Goal: Information Seeking & Learning: Learn about a topic

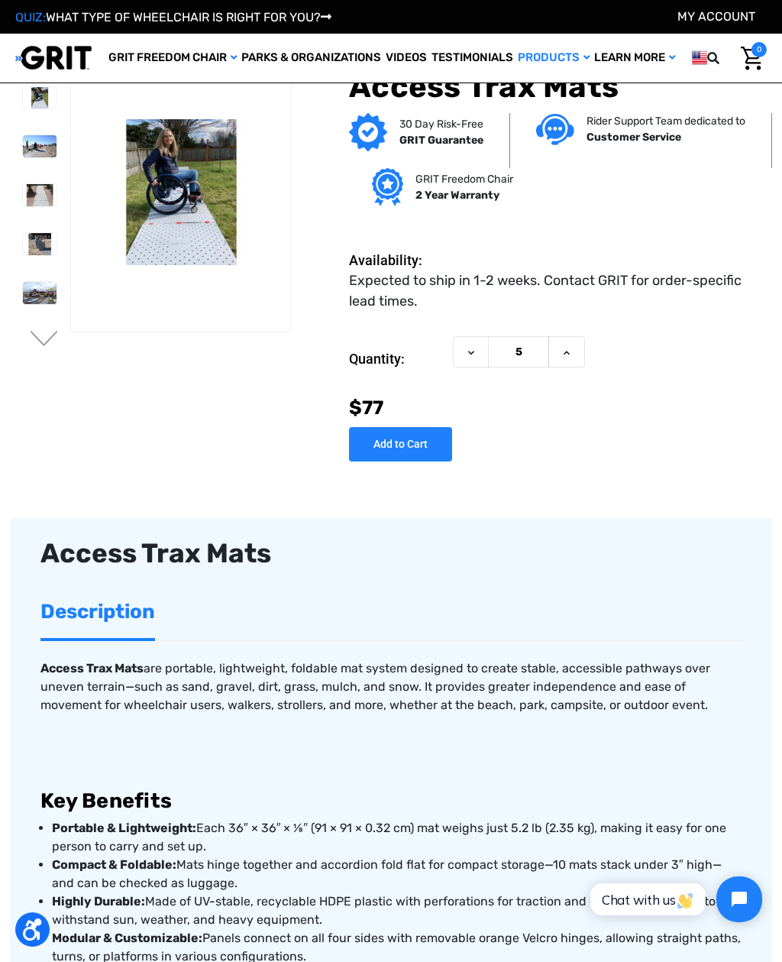
click at [314, 21] on link "QUIZ: WHAT TYPE OF WHEELCHAIR IS RIGHT FOR YOU?" at bounding box center [173, 17] width 316 height 15
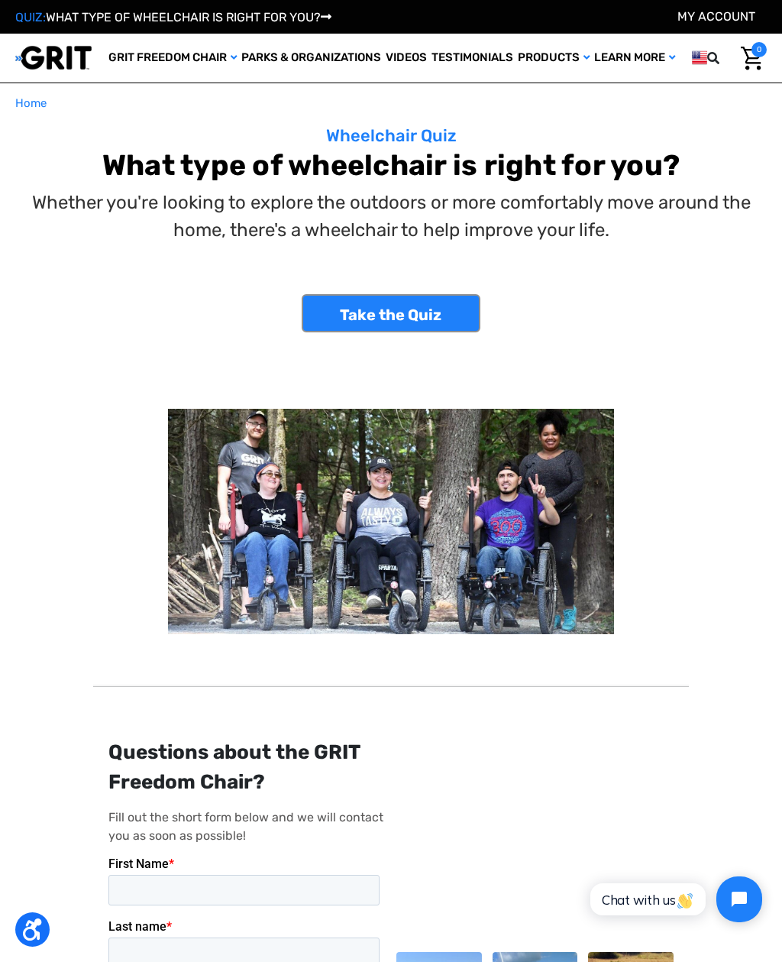
click at [432, 312] on link "Take the Quiz" at bounding box center [391, 313] width 179 height 38
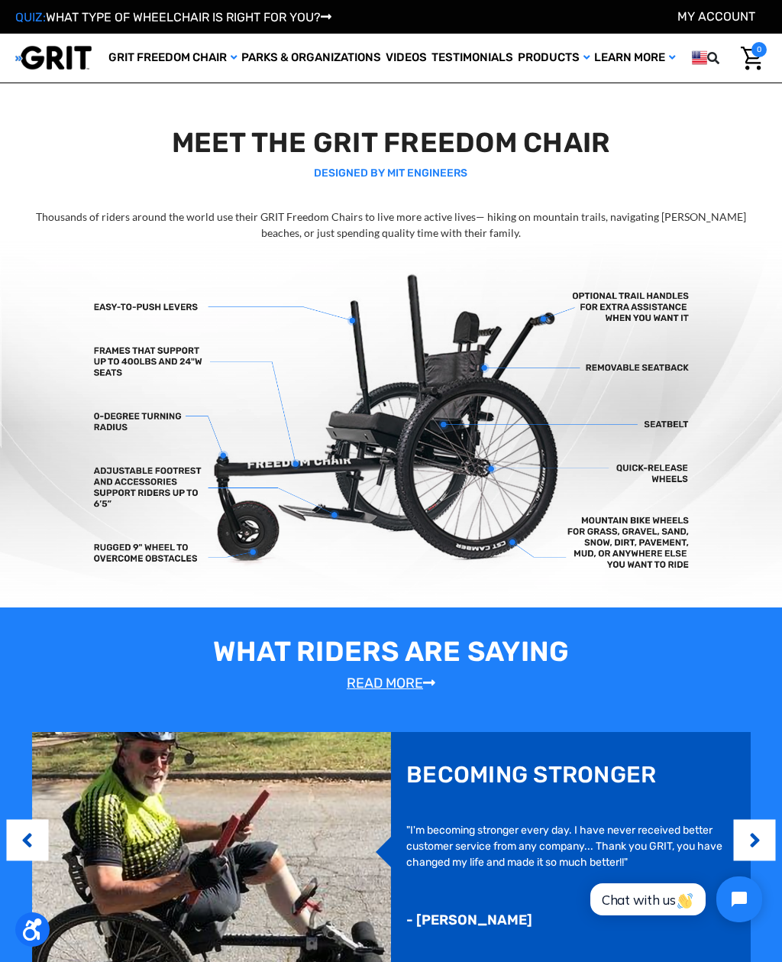
scroll to position [191, 0]
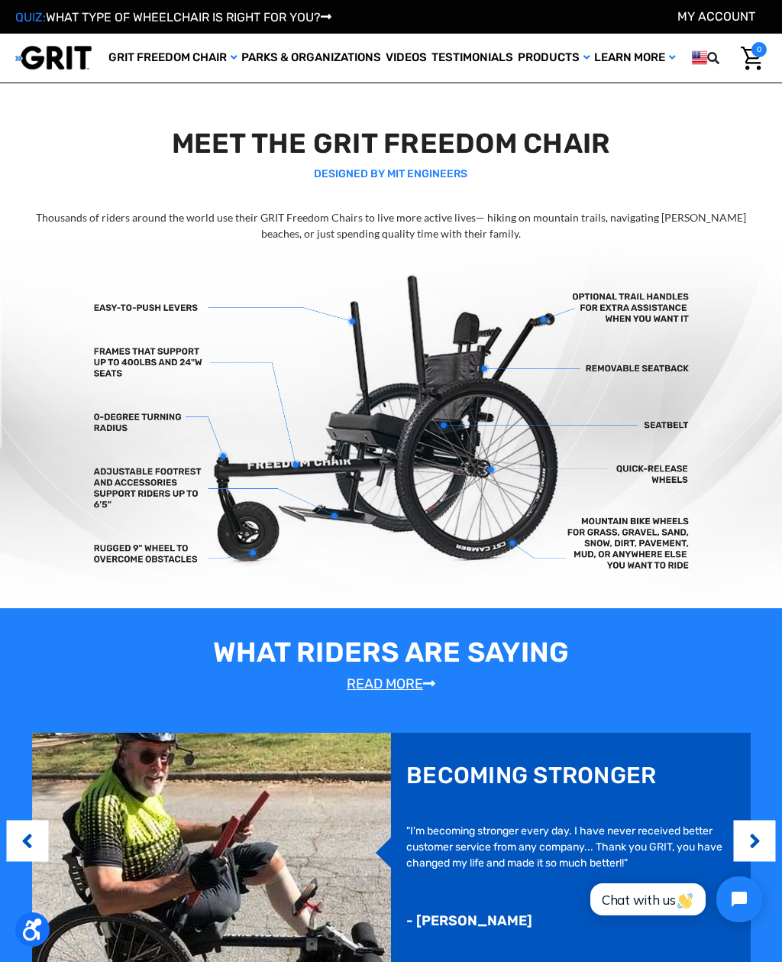
click at [0, 0] on img at bounding box center [0, 0] width 0 height 0
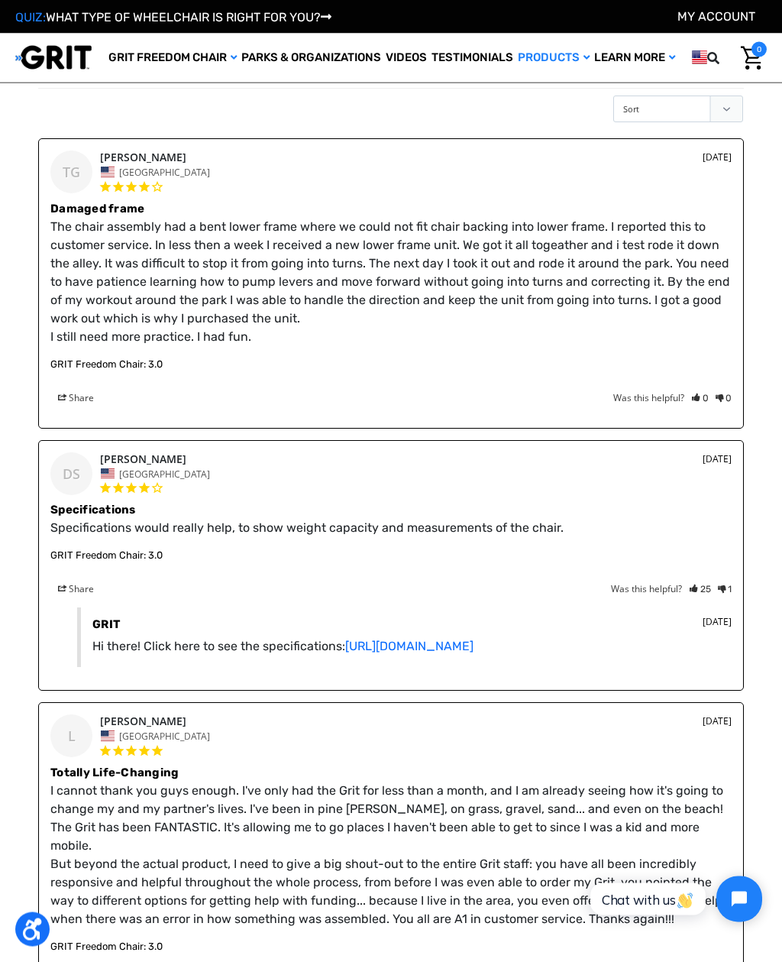
scroll to position [1855, 0]
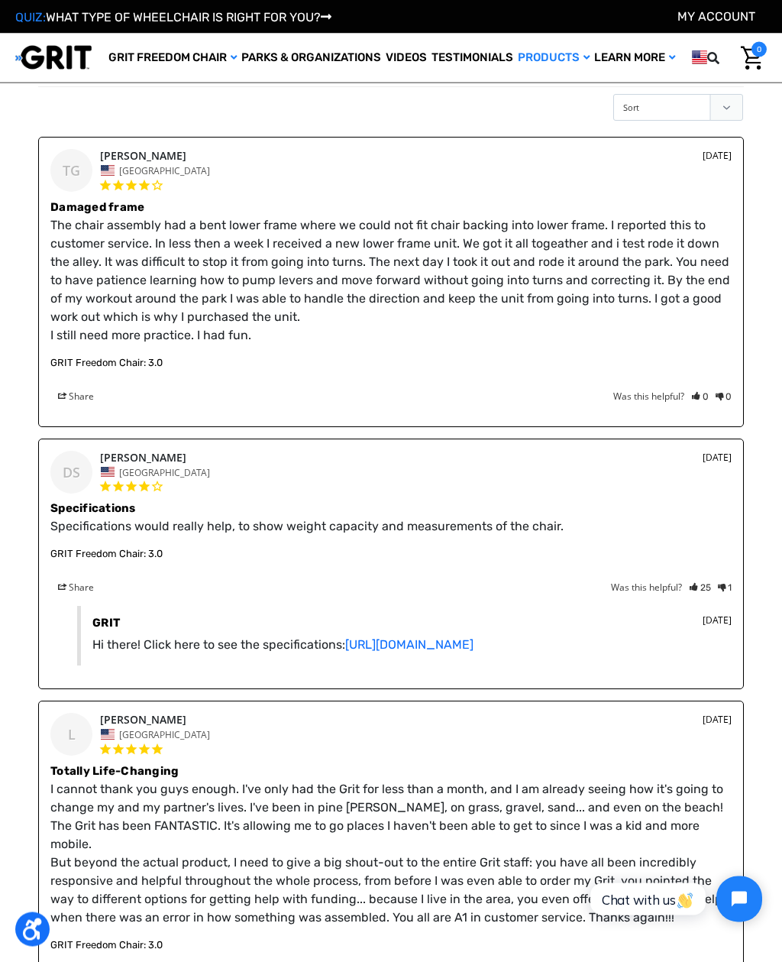
click at [474, 643] on link "https://www.gogrit.us/specifications" at bounding box center [409, 645] width 128 height 15
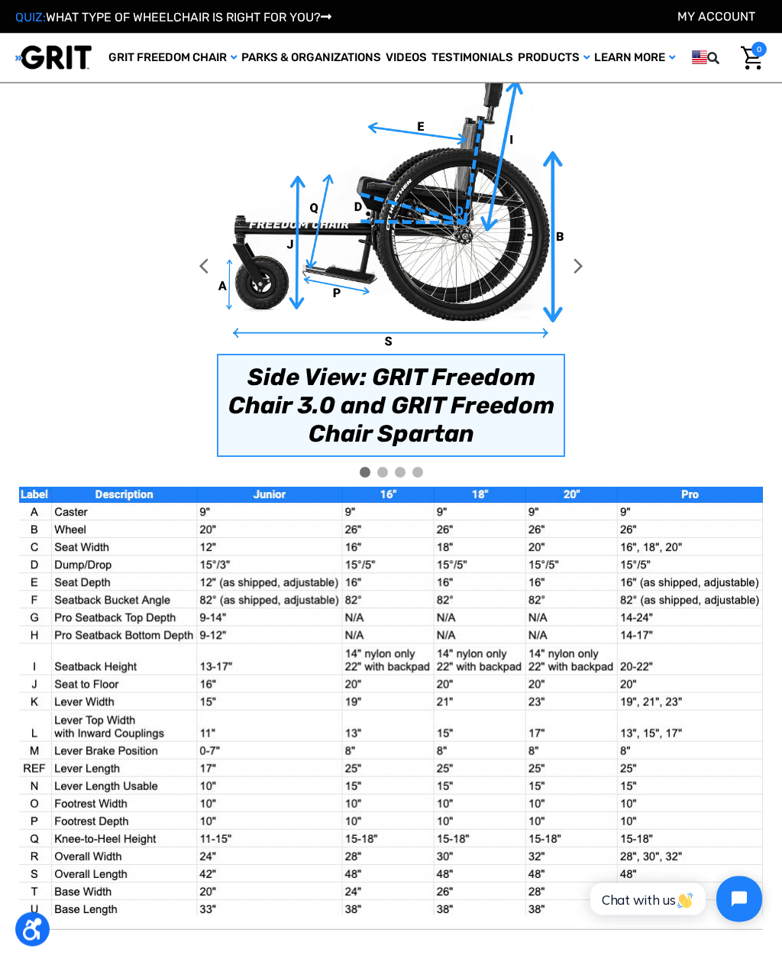
scroll to position [766, 0]
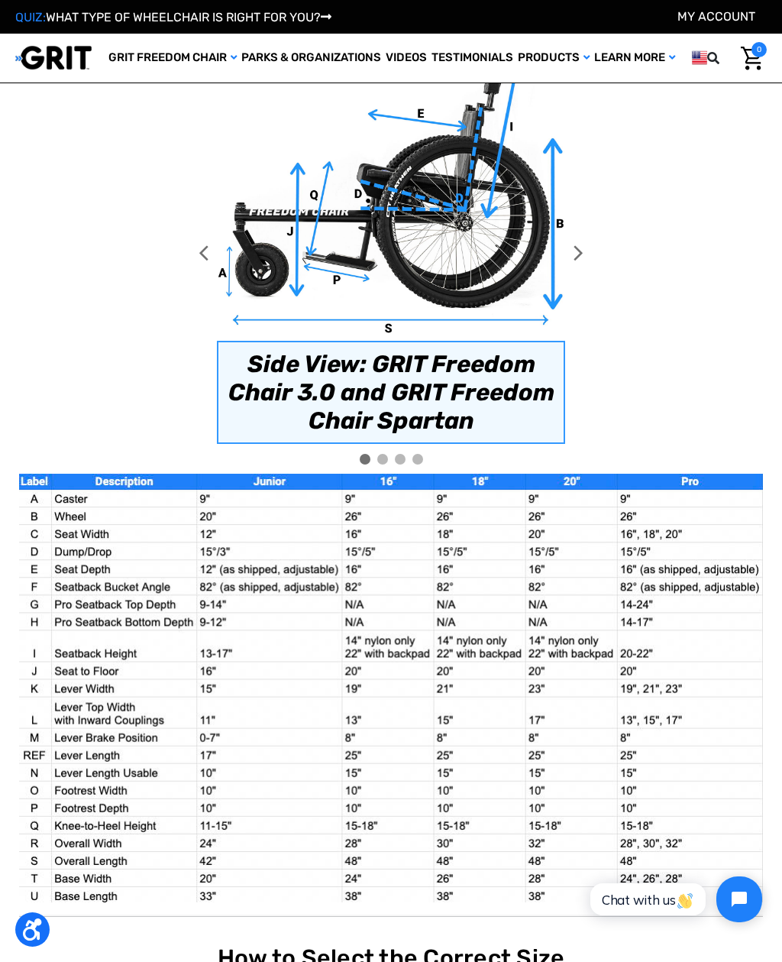
click at [368, 454] on div at bounding box center [365, 459] width 11 height 11
click at [383, 454] on div at bounding box center [382, 459] width 11 height 11
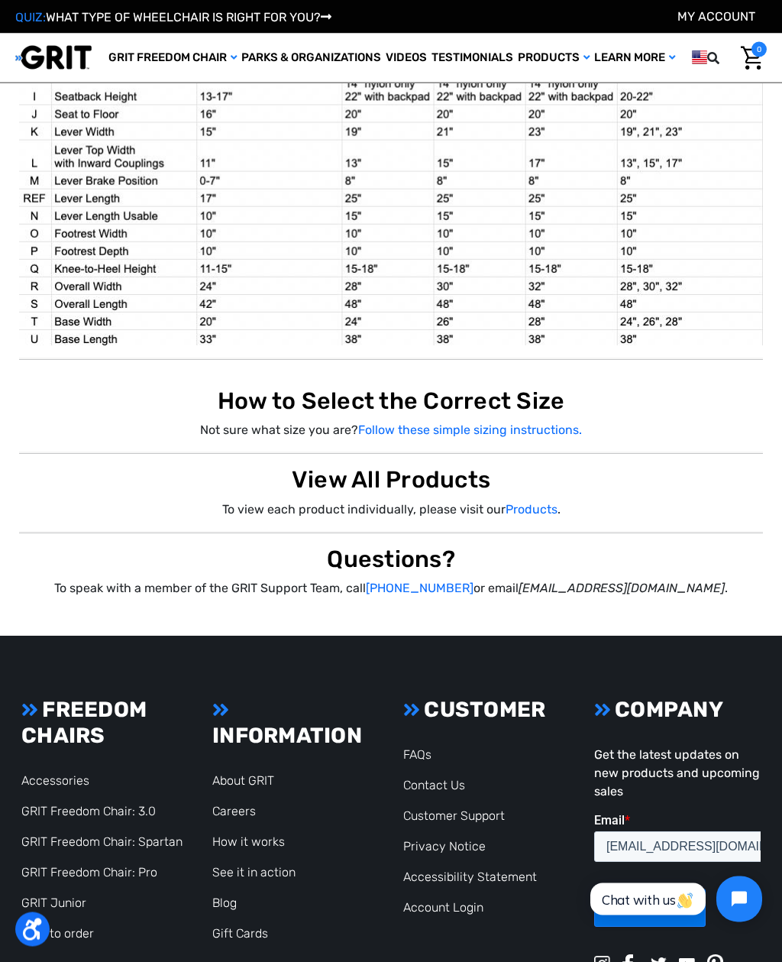
scroll to position [1352, 0]
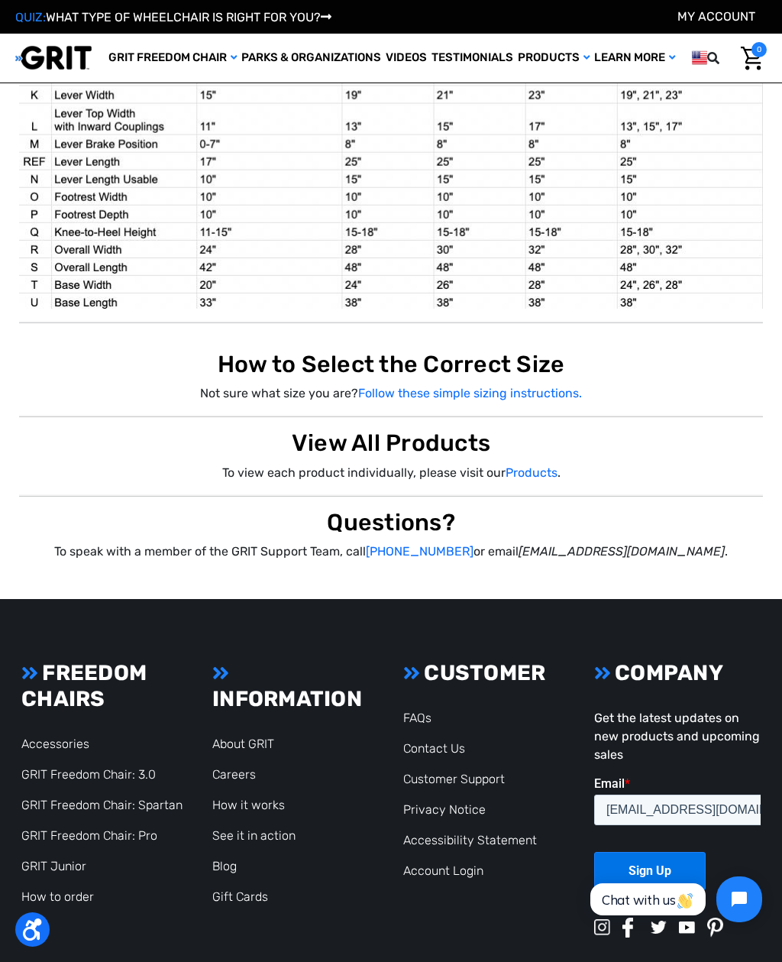
click at [59, 767] on link "GRIT Freedom Chair: 3.0" at bounding box center [88, 774] width 134 height 15
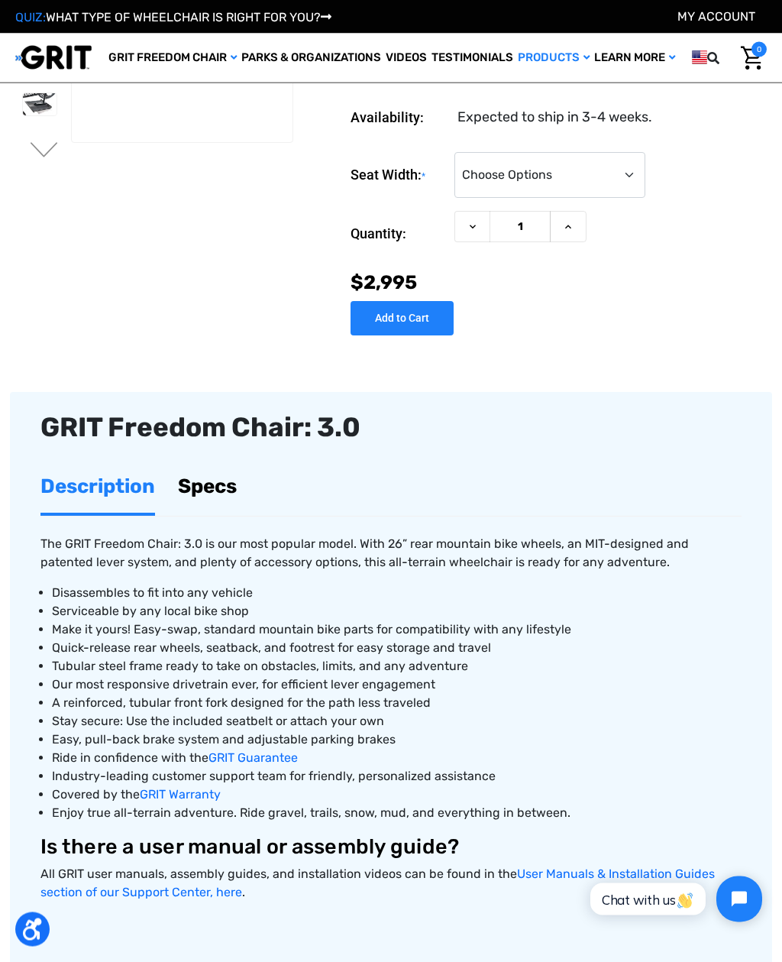
scroll to position [191, 0]
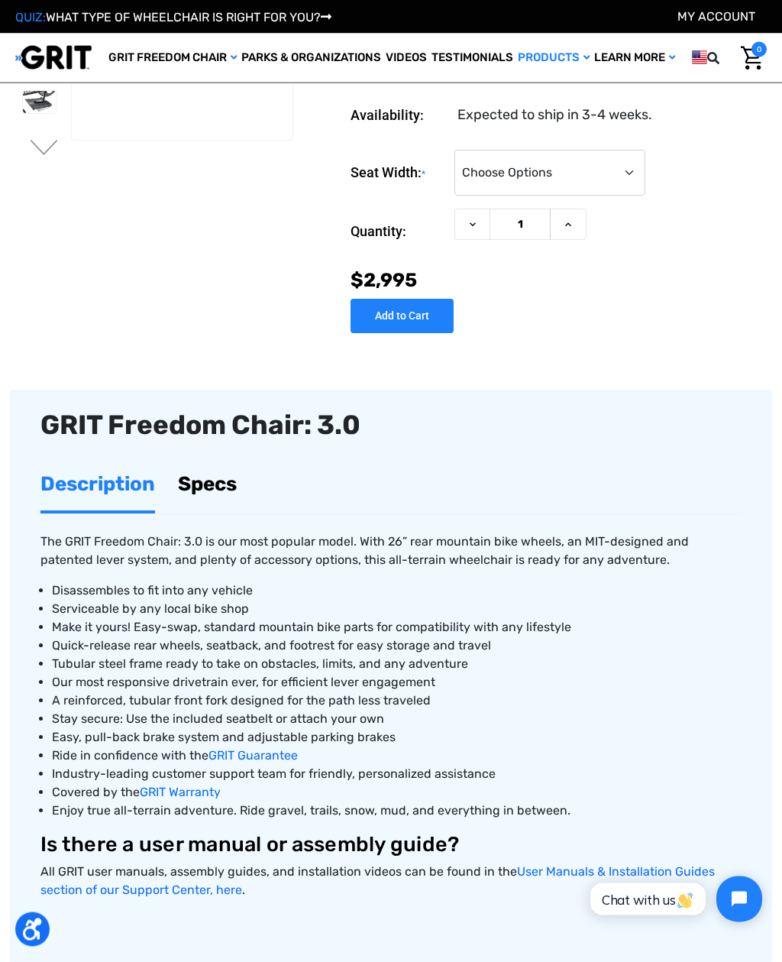
click at [205, 479] on link "Specs" at bounding box center [207, 484] width 59 height 53
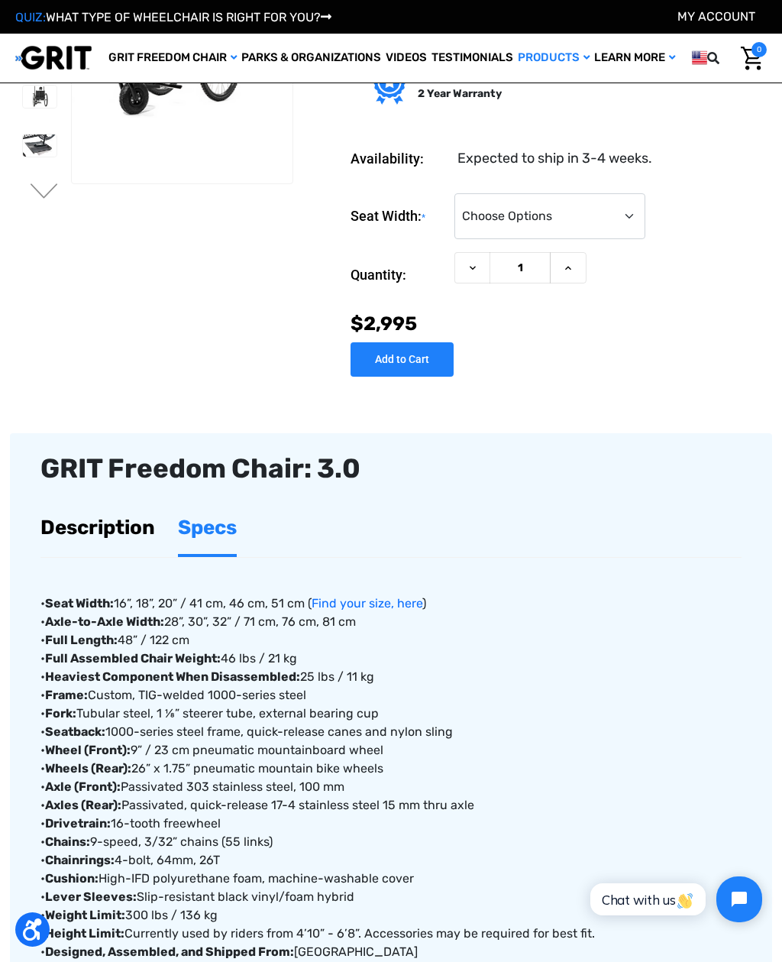
scroll to position [146, 0]
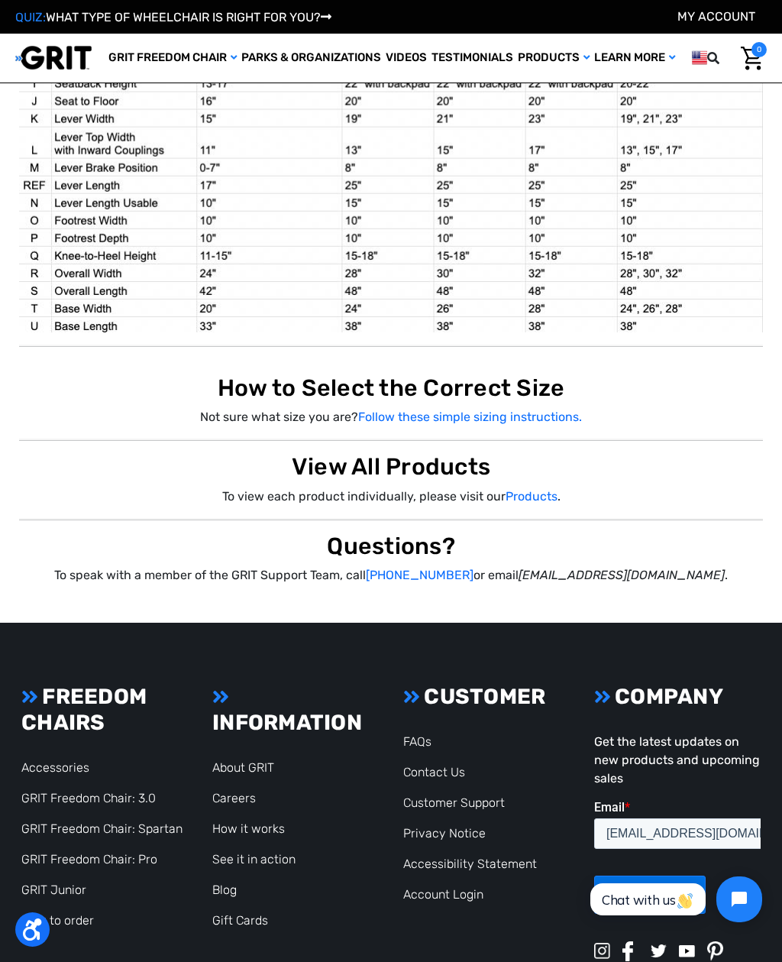
scroll to position [1350, 0]
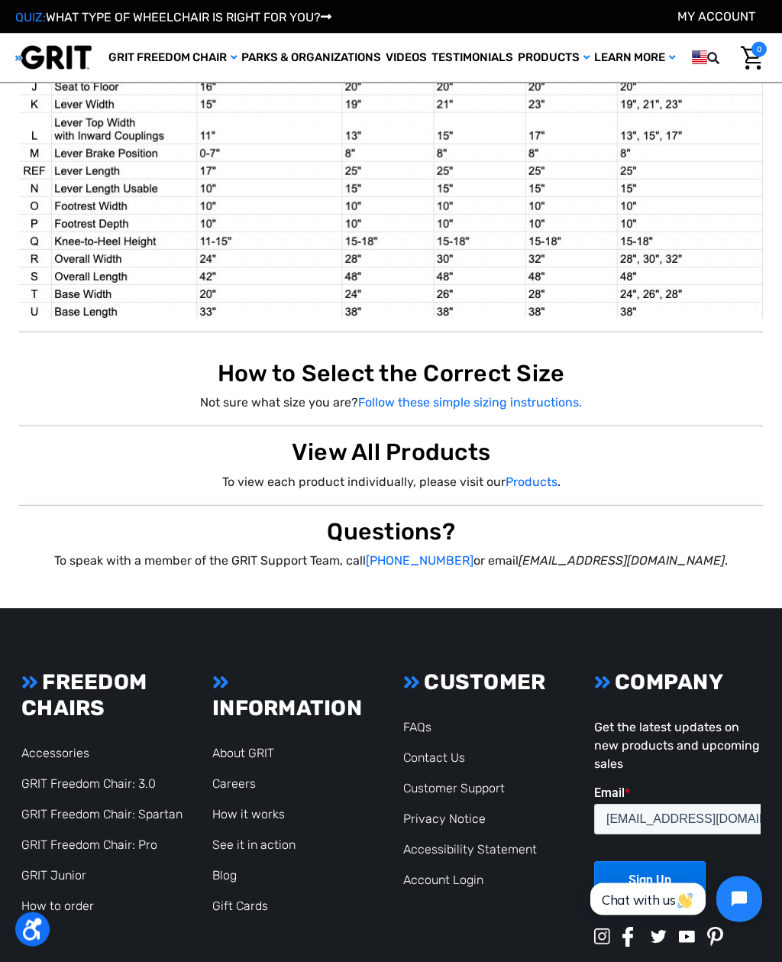
click at [513, 475] on link "Products" at bounding box center [532, 482] width 52 height 15
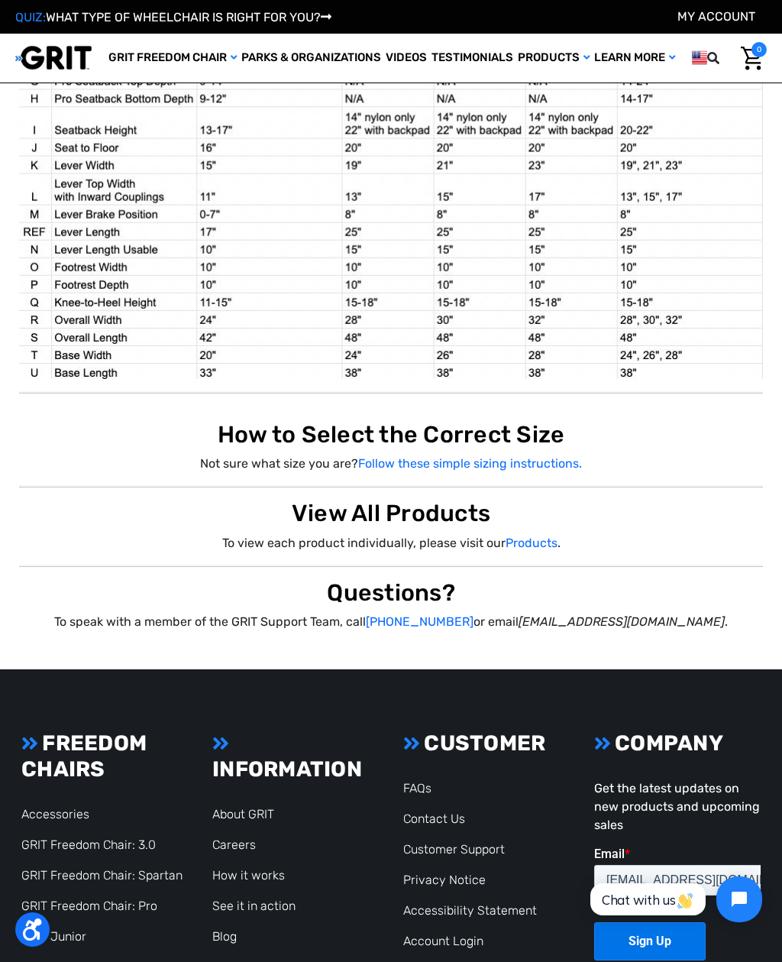
scroll to position [1360, 0]
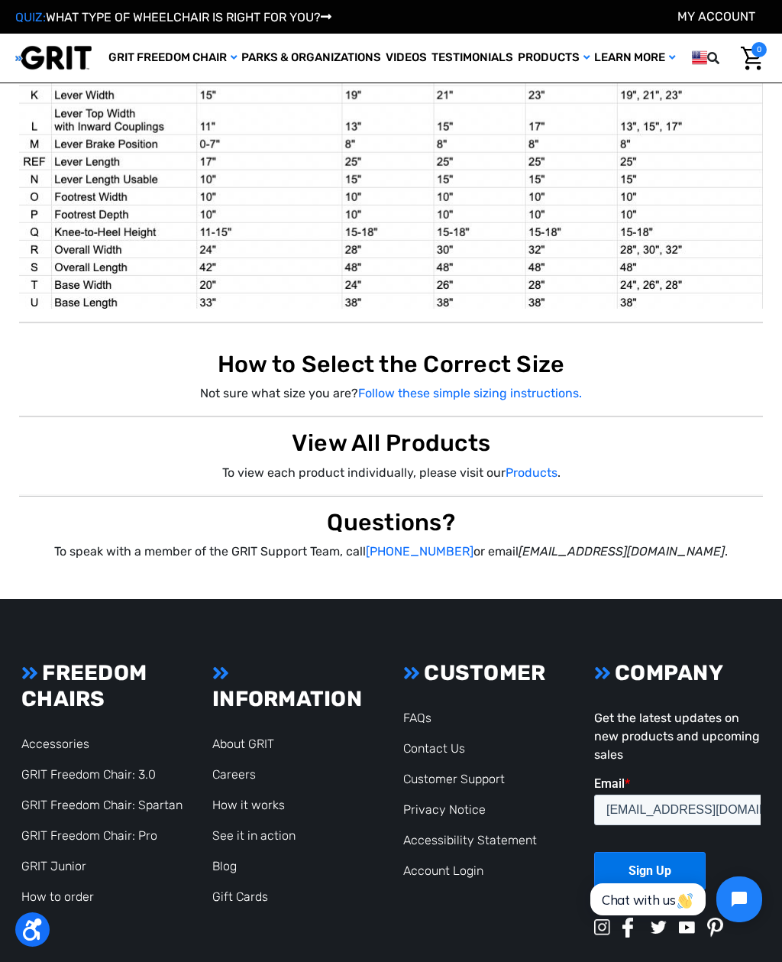
click at [76, 828] on link "GRIT Freedom Chair: Pro" at bounding box center [89, 835] width 136 height 15
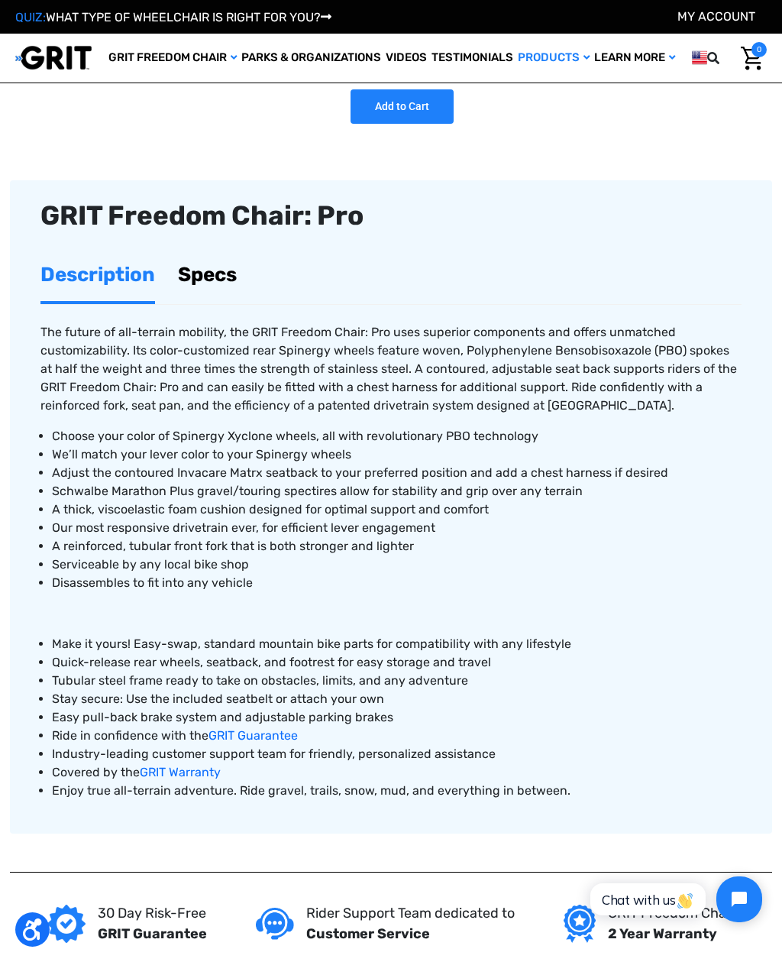
scroll to position [432, 0]
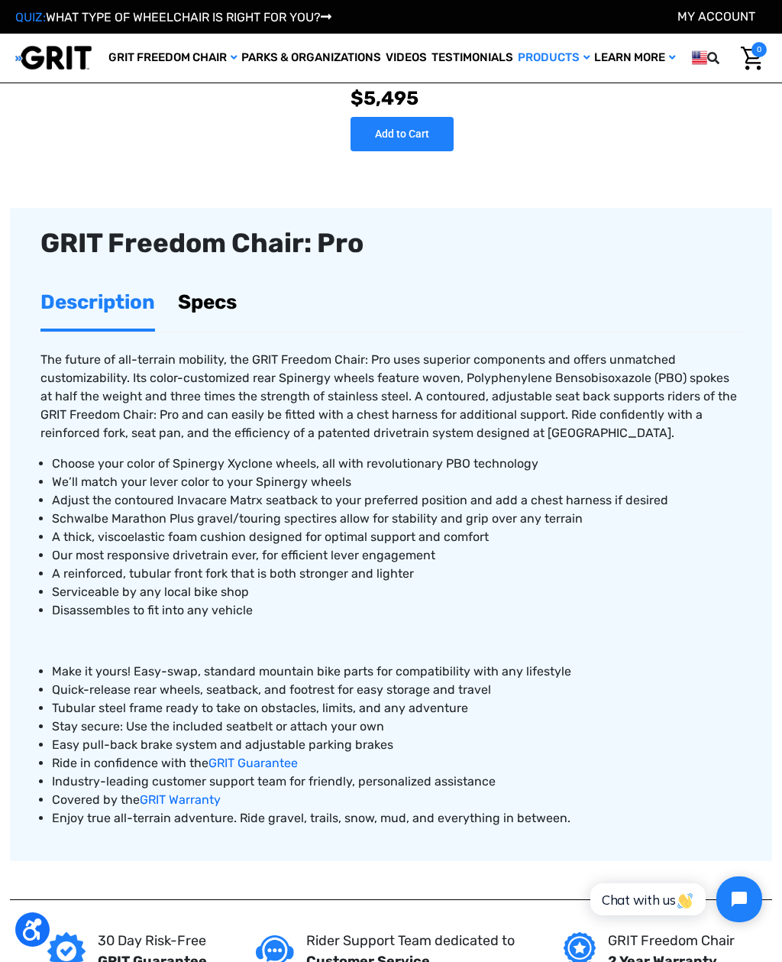
click at [202, 301] on link "Specs" at bounding box center [207, 302] width 59 height 53
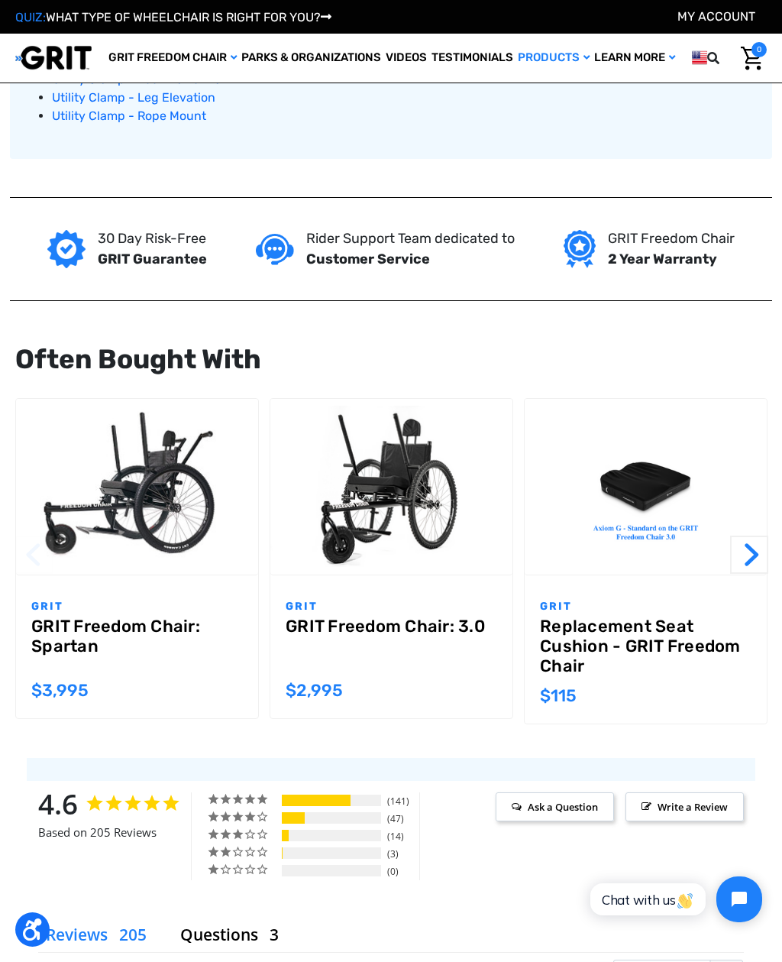
scroll to position [1385, 0]
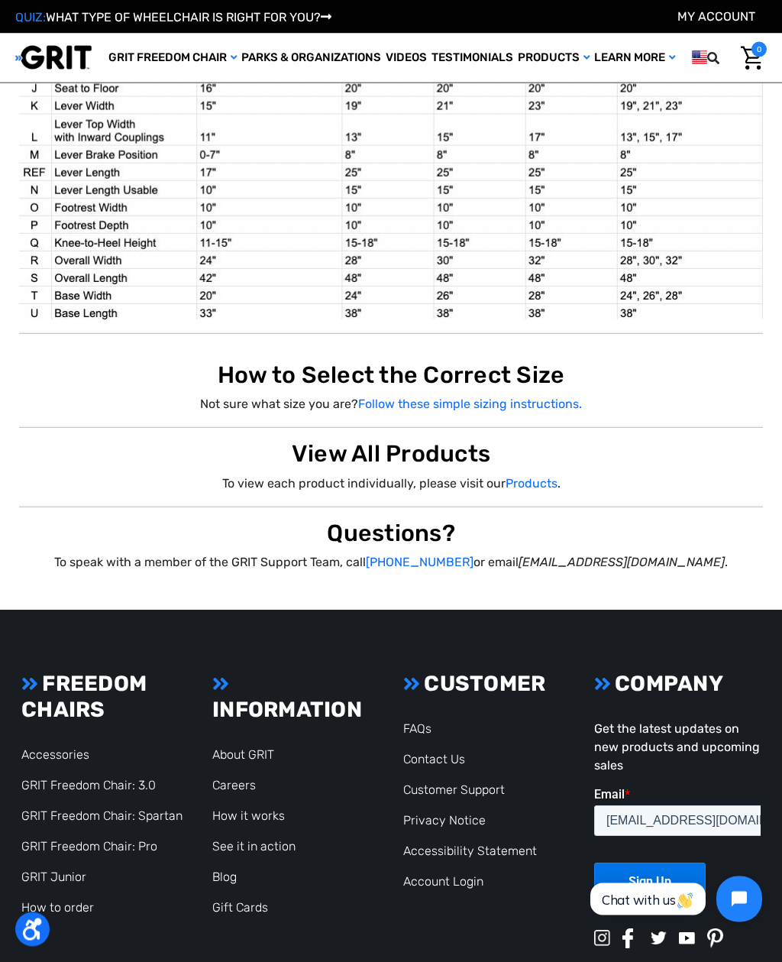
scroll to position [1360, 0]
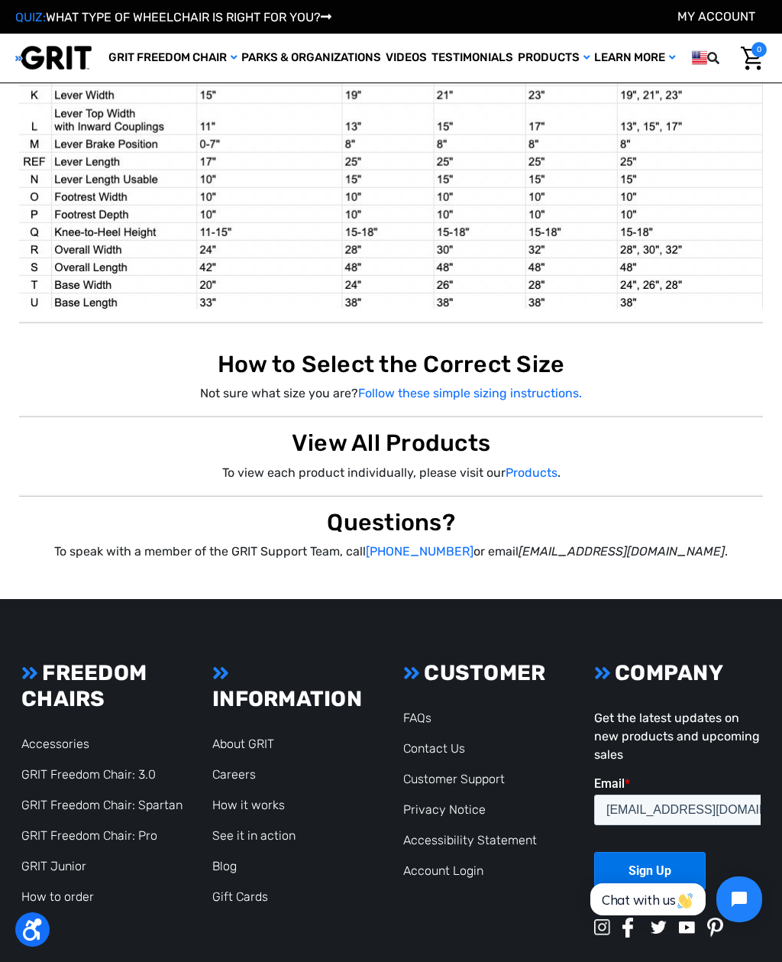
click at [60, 798] on link "GRIT Freedom Chair: Spartan" at bounding box center [101, 805] width 161 height 15
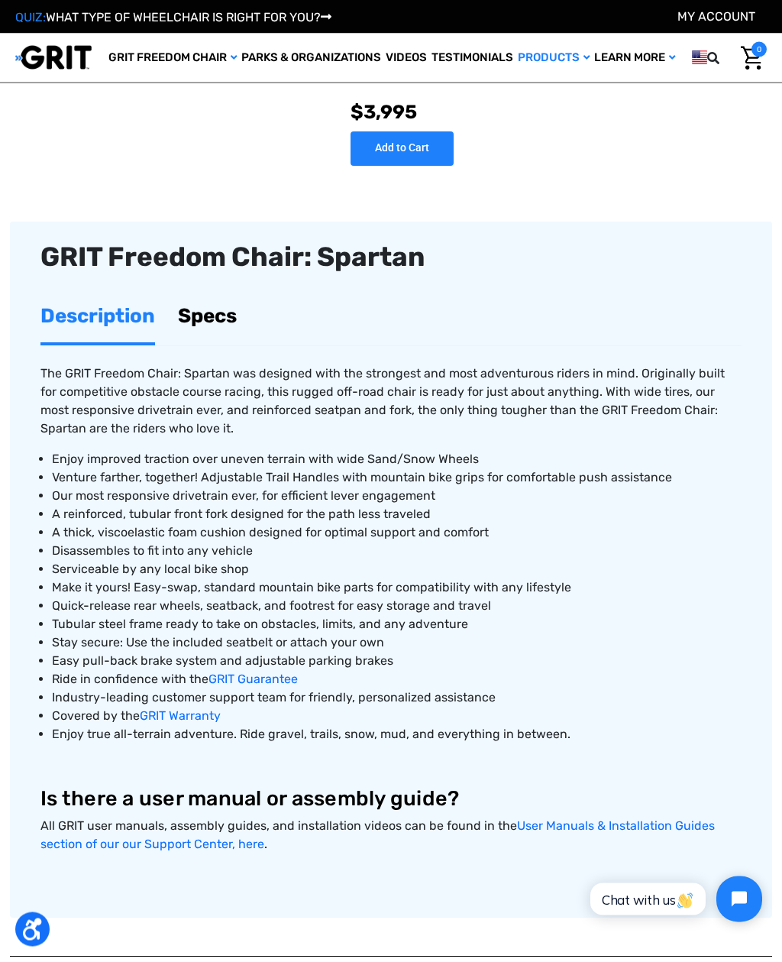
scroll to position [419, 0]
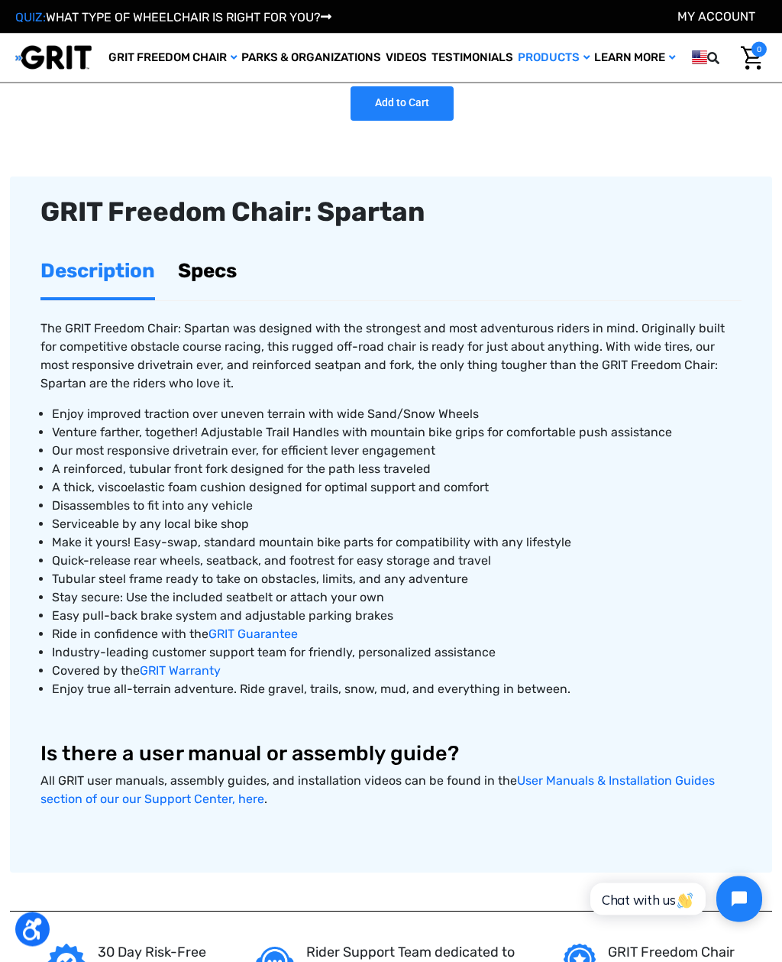
click at [202, 267] on link "Specs" at bounding box center [207, 271] width 59 height 53
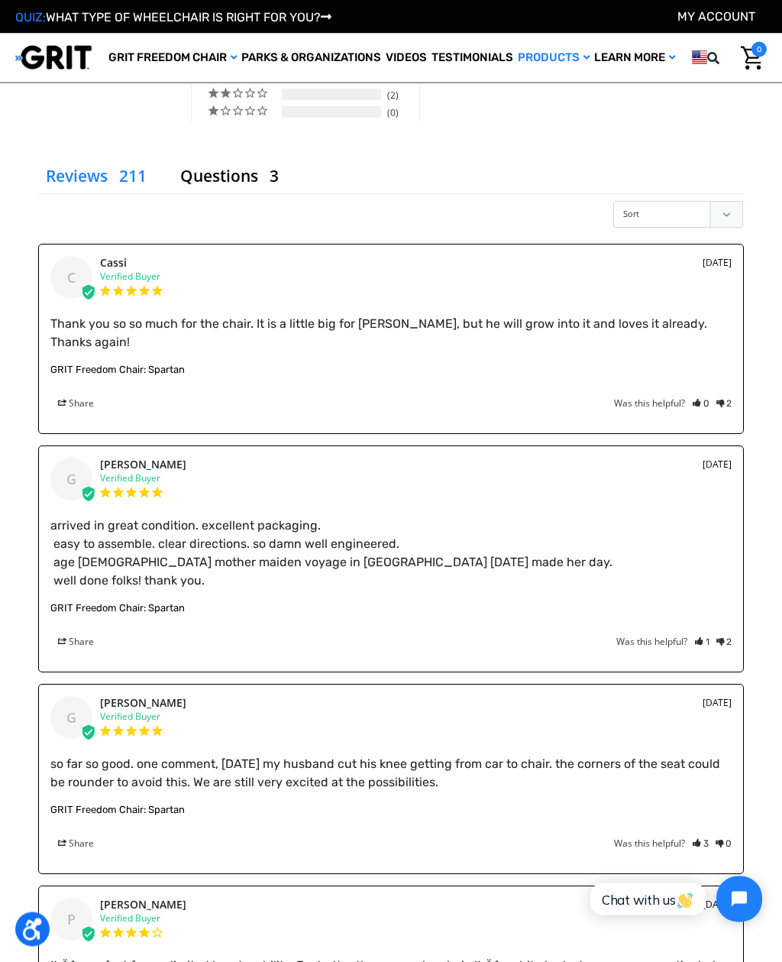
scroll to position [2109, 0]
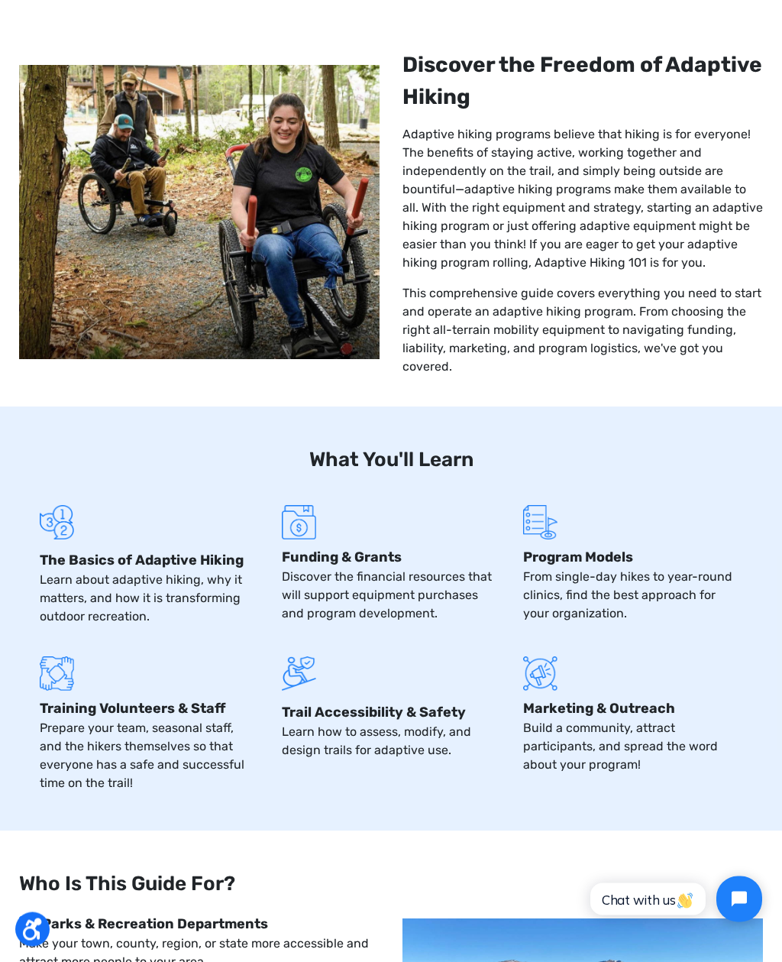
scroll to position [604, 0]
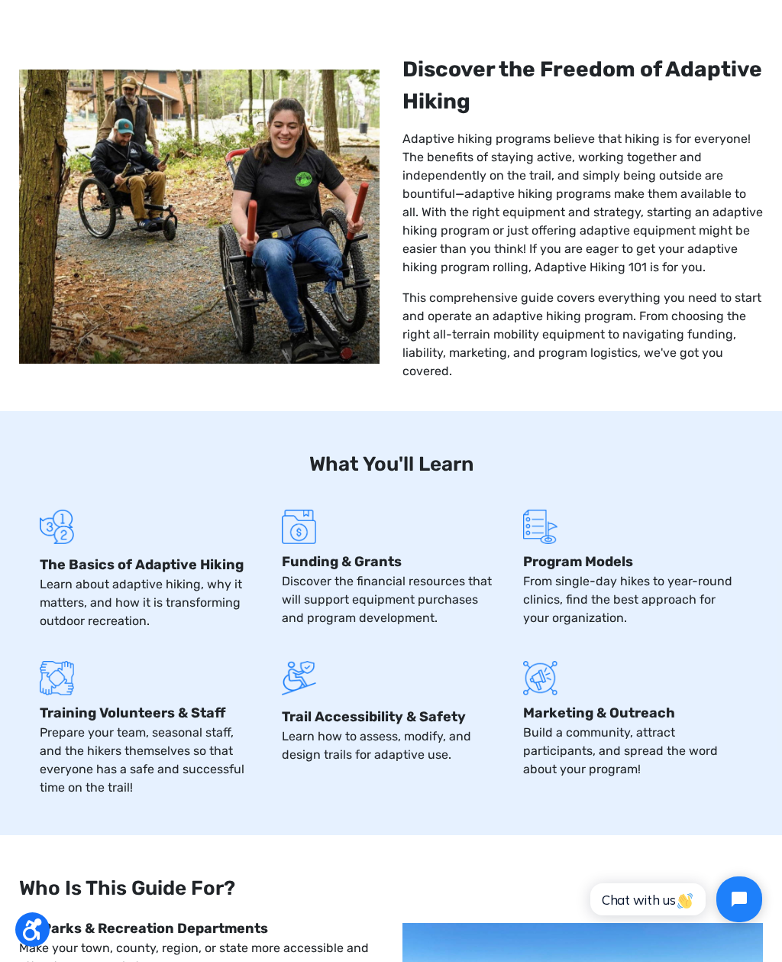
click at [394, 720] on strong "Trail Accessibility & Safety" at bounding box center [374, 716] width 184 height 17
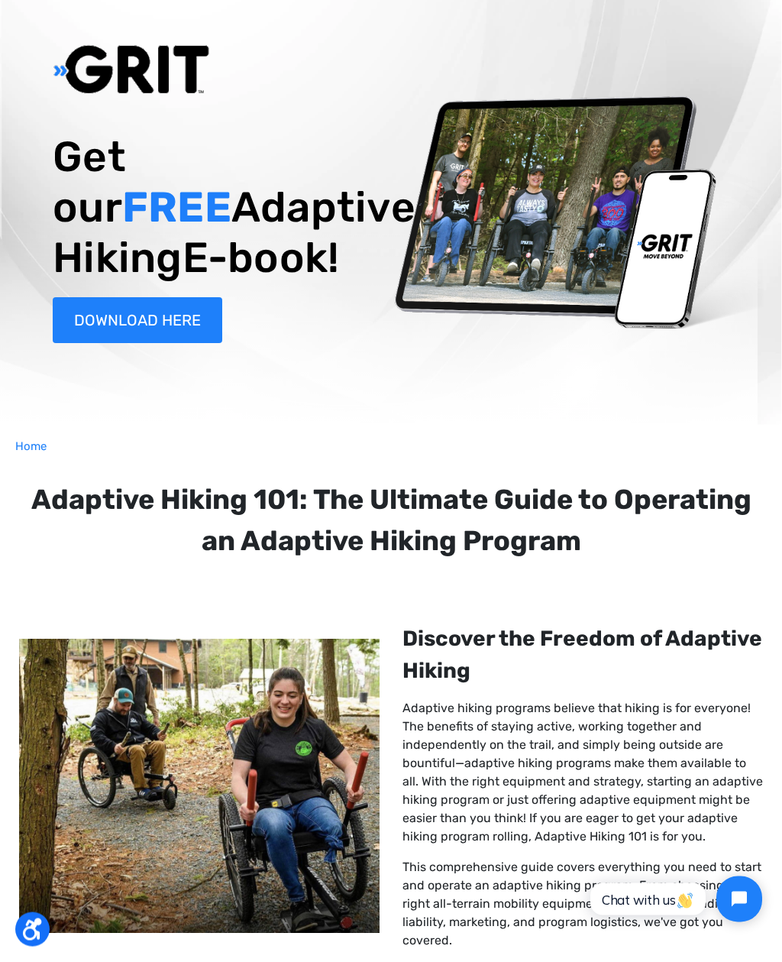
scroll to position [0, 0]
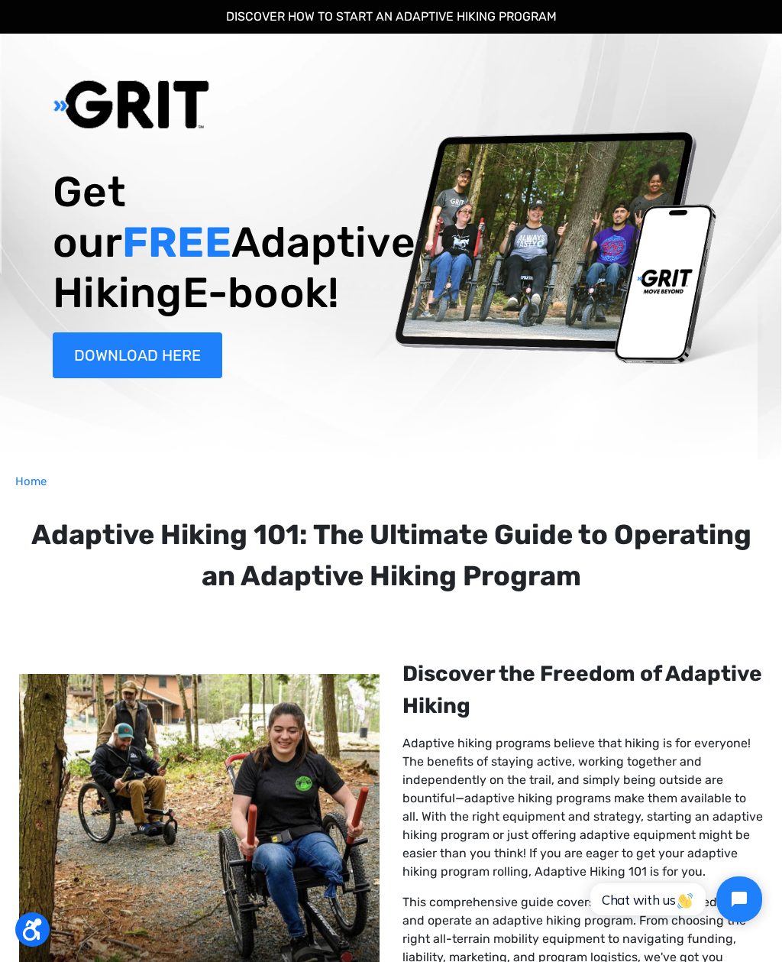
click at [167, 378] on link "DOWNLOAD HERE" at bounding box center [138, 355] width 170 height 46
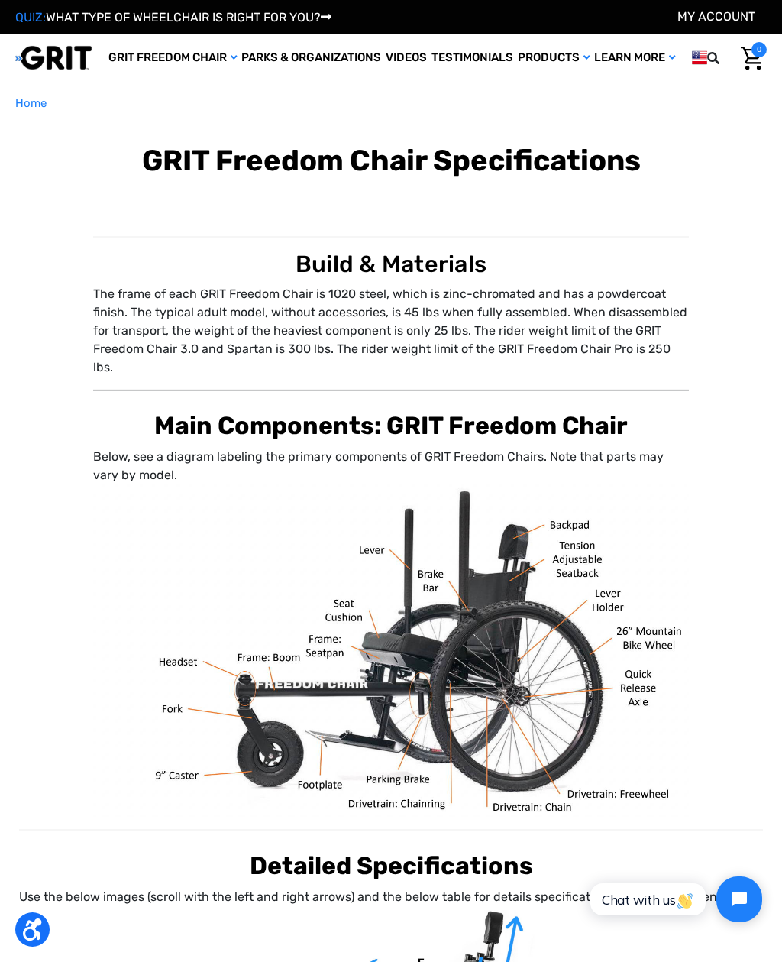
click at [0, 0] on img at bounding box center [0, 0] width 0 height 0
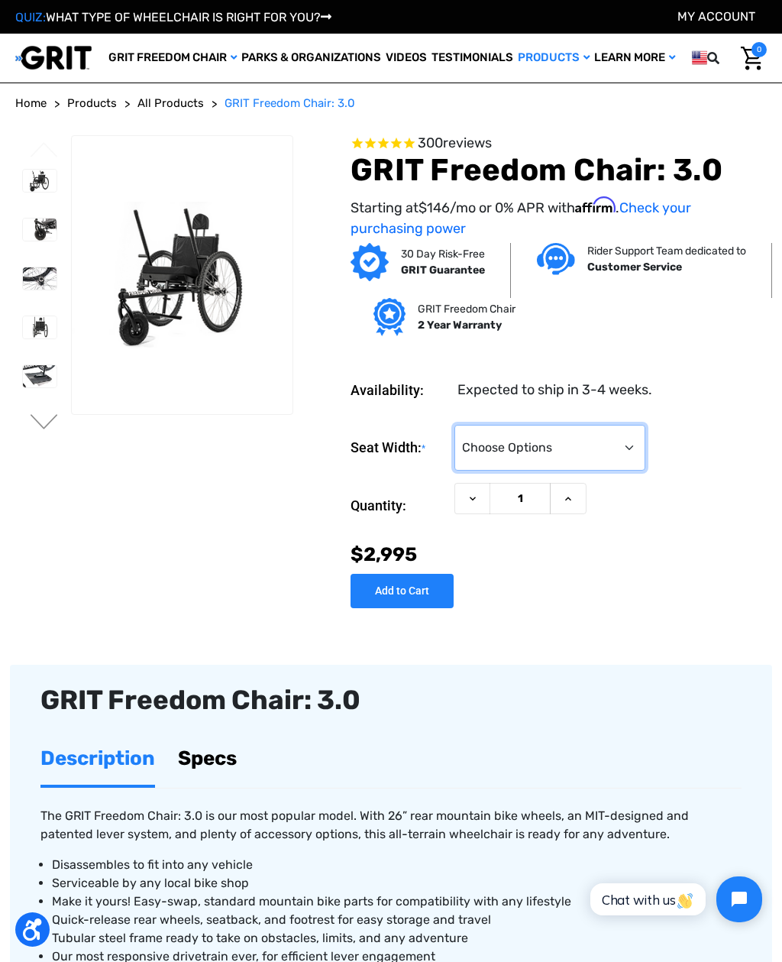
click at [482, 439] on select "Choose Options 16" 18" 20"" at bounding box center [550, 448] width 191 height 46
click at [172, 107] on span "All Products" at bounding box center [171, 103] width 66 height 14
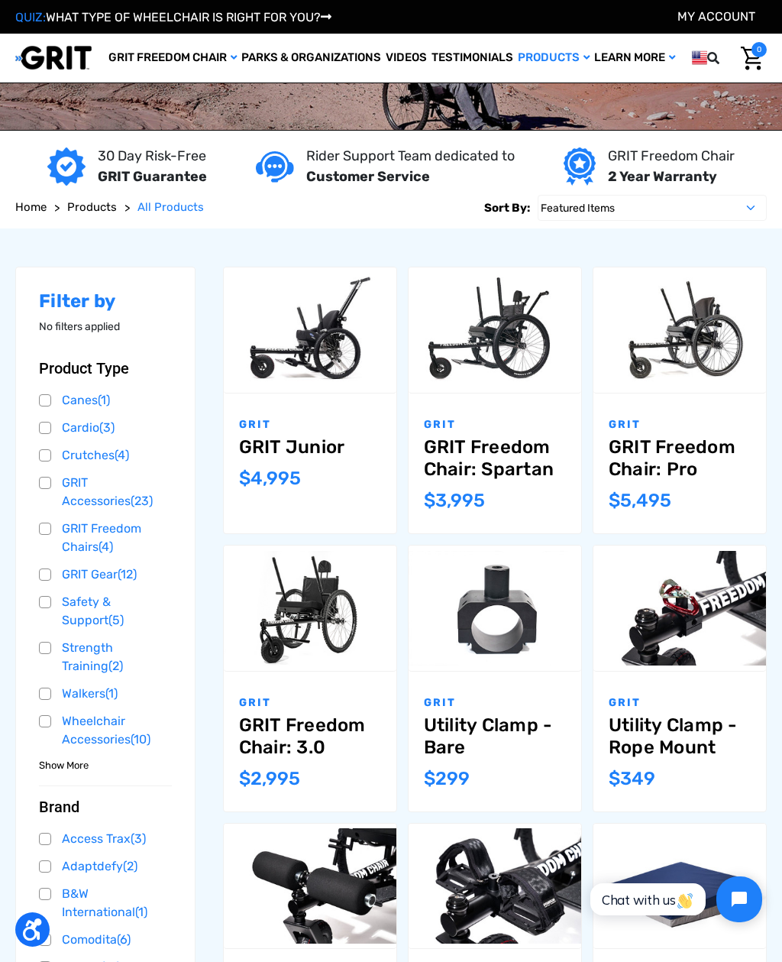
click at [63, 767] on span "Show More" at bounding box center [64, 765] width 50 height 15
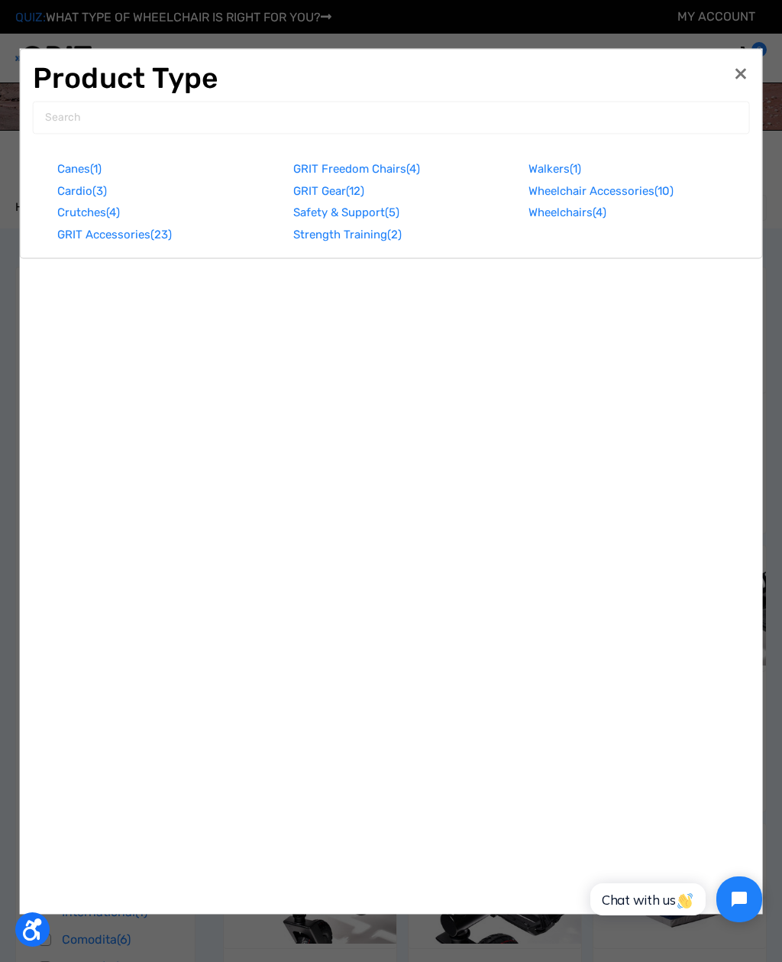
click at [320, 216] on link "Safety & Support (5)" at bounding box center [403, 213] width 221 height 22
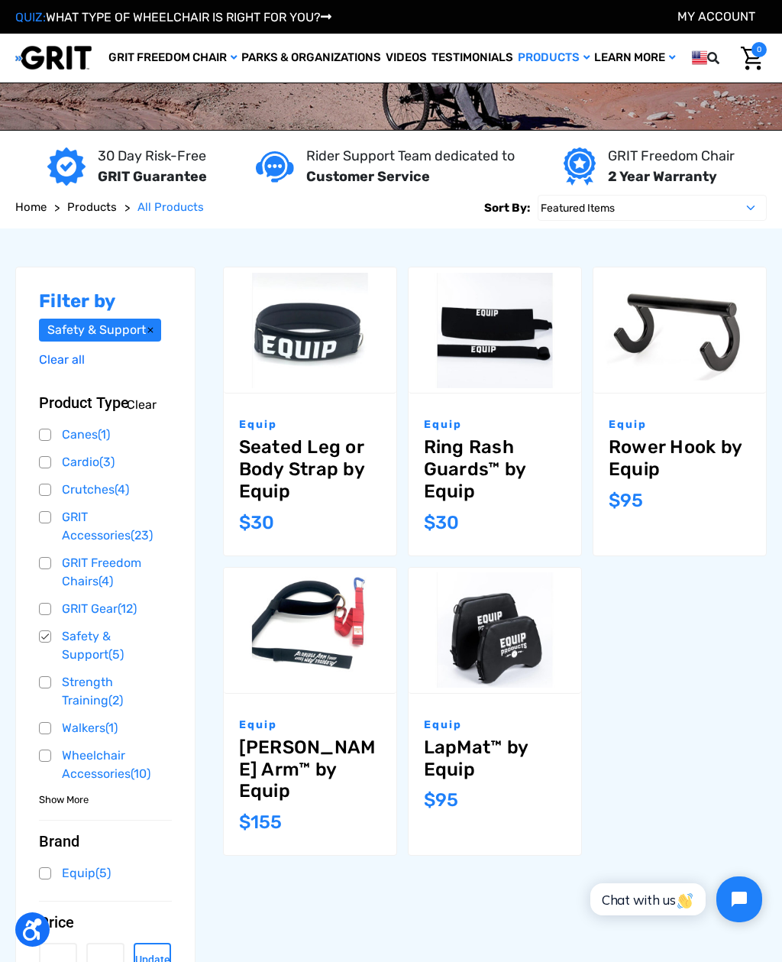
click at [46, 646] on link "Safety & Support (5)" at bounding box center [105, 645] width 133 height 41
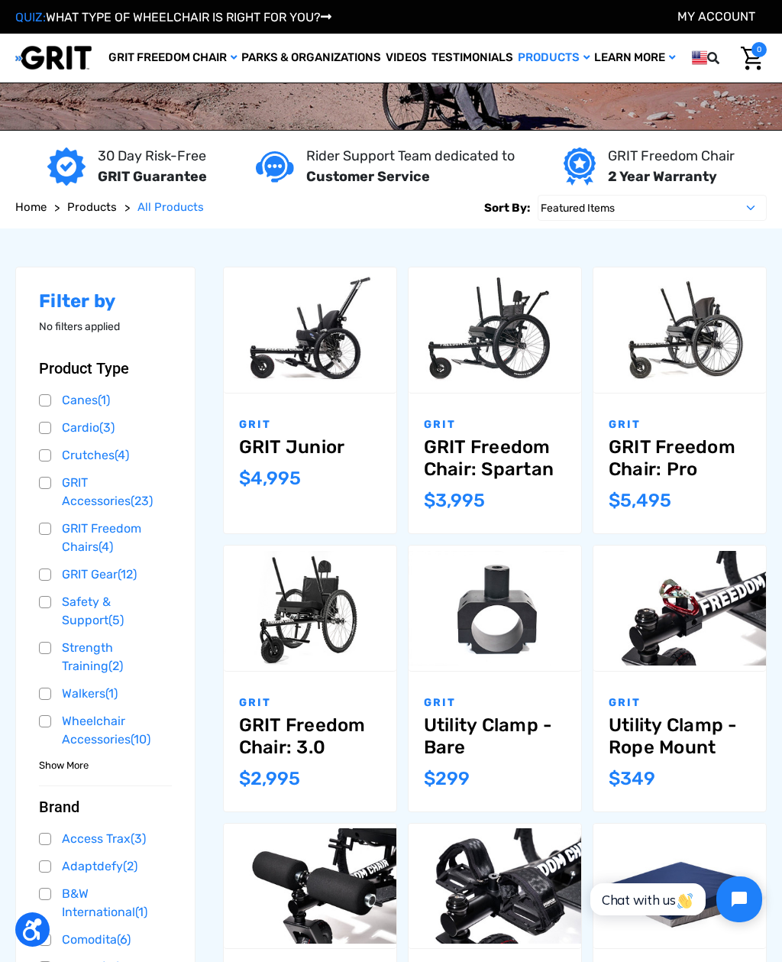
click at [74, 533] on link "GRIT Freedom Chairs (4)" at bounding box center [105, 537] width 133 height 41
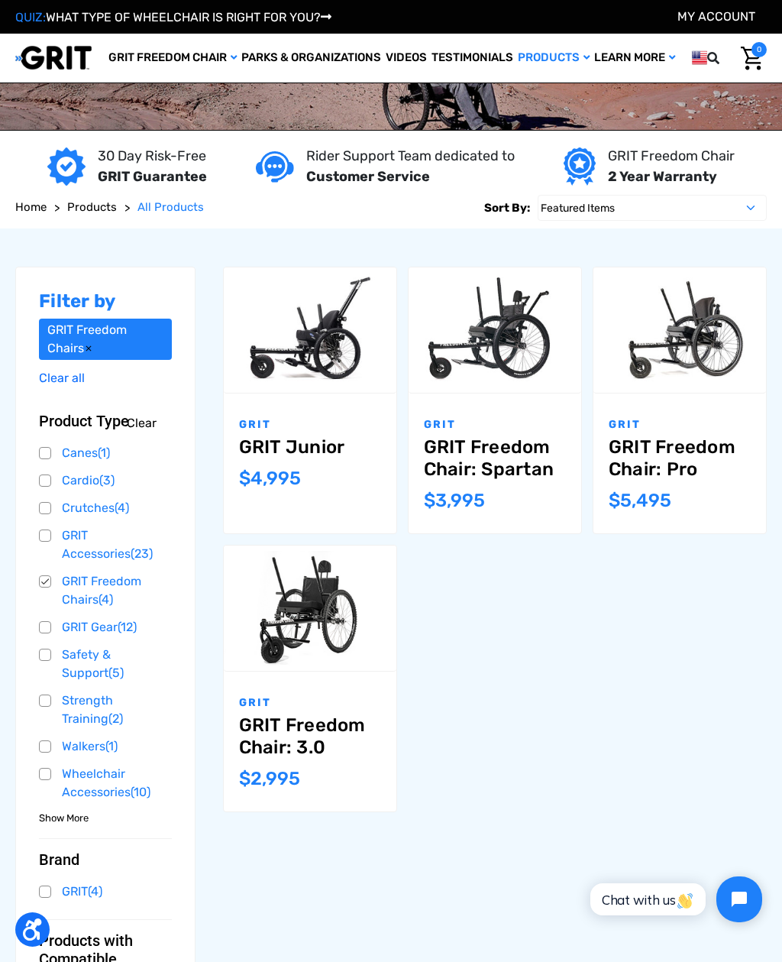
click at [268, 727] on link "GRIT Freedom Chair: 3.0" at bounding box center [310, 736] width 142 height 44
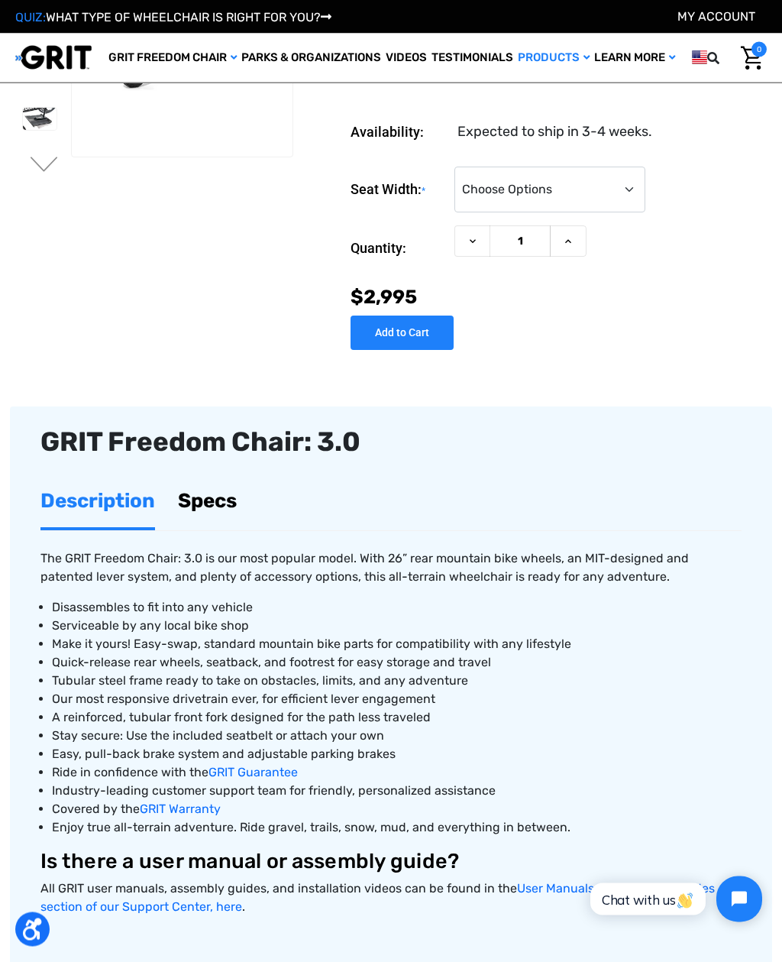
click at [214, 499] on link "Specs" at bounding box center [207, 501] width 59 height 53
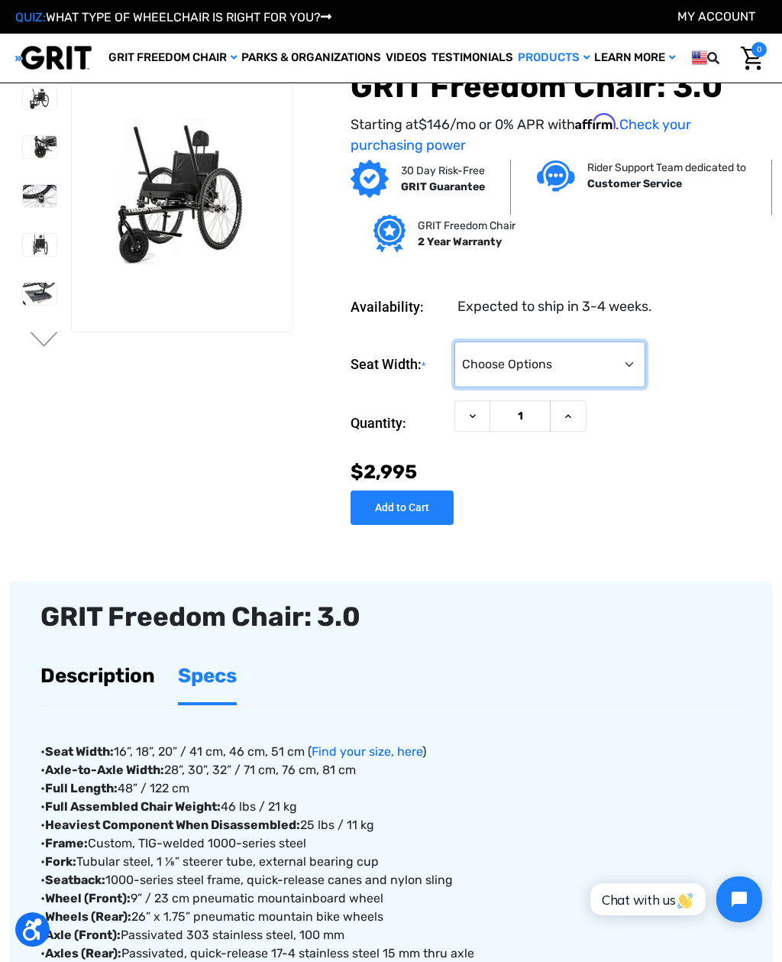
click at [478, 366] on select "Choose Options 16" 18" 20"" at bounding box center [550, 364] width 191 height 46
select select "326"
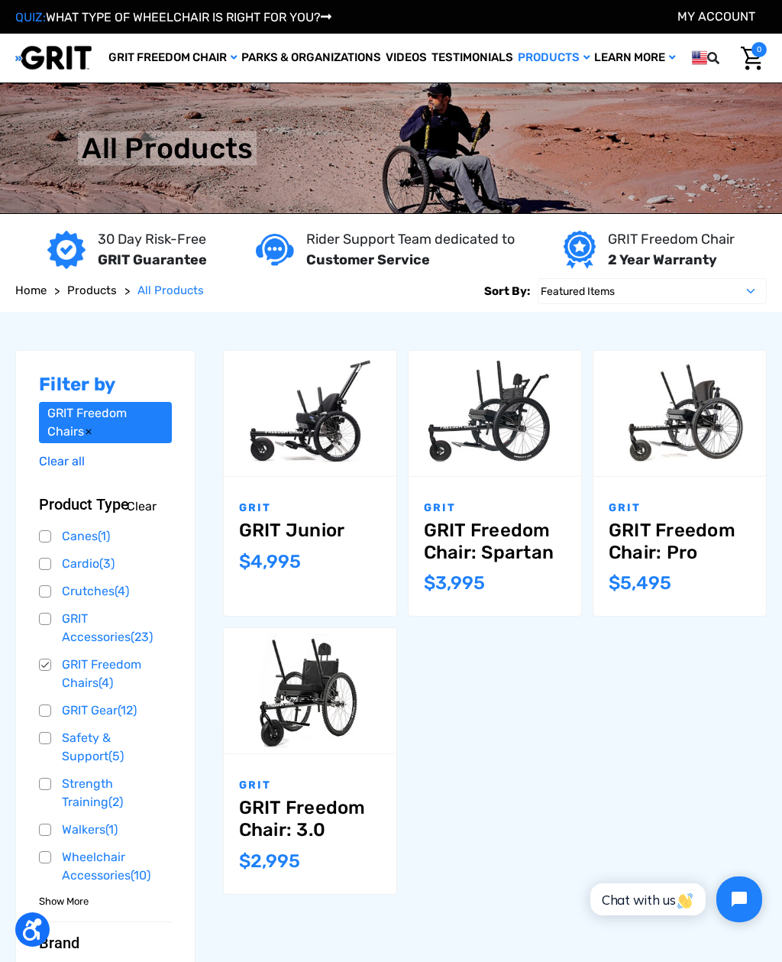
click at [42, 658] on link "GRIT Freedom Chairs (4)" at bounding box center [105, 673] width 133 height 41
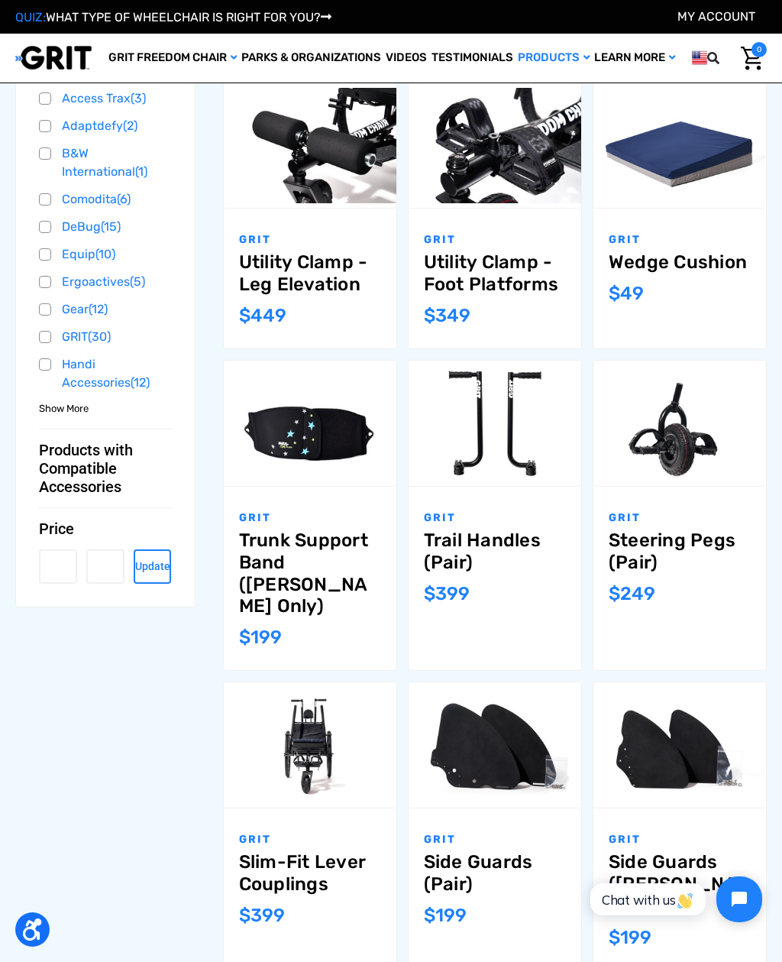
scroll to position [742, 0]
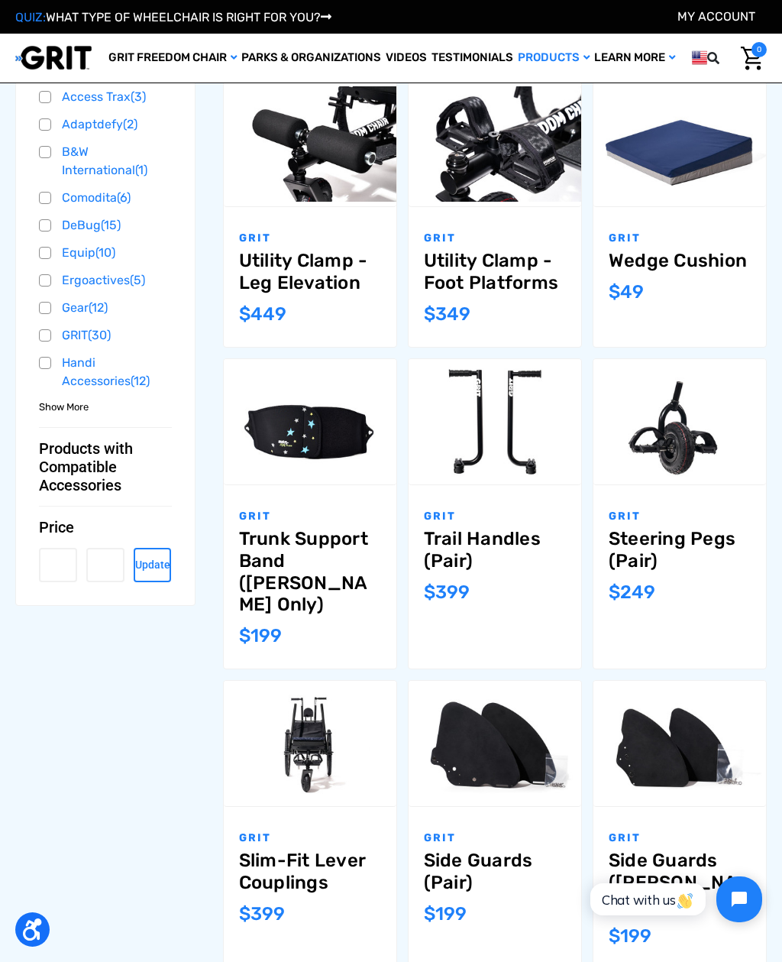
click at [146, 558] on button "Update" at bounding box center [153, 565] width 38 height 34
click at [58, 647] on div "Filter by No filters applied Browse by Product Type, Brand & more Hide Filters …" at bounding box center [391, 269] width 762 height 1565
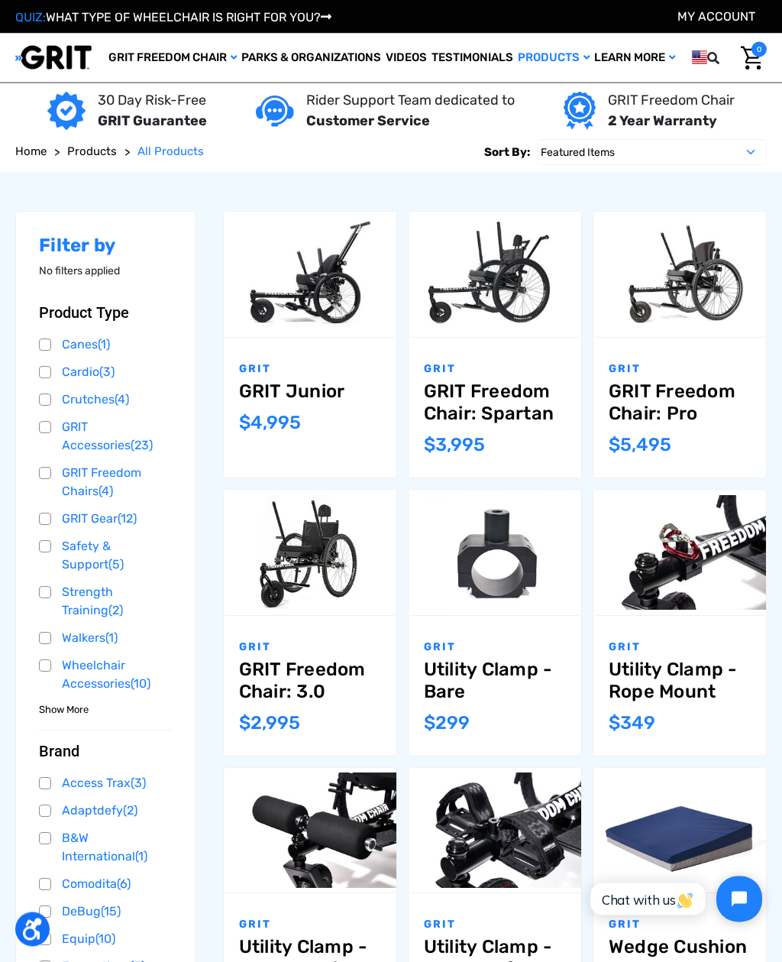
scroll to position [0, 0]
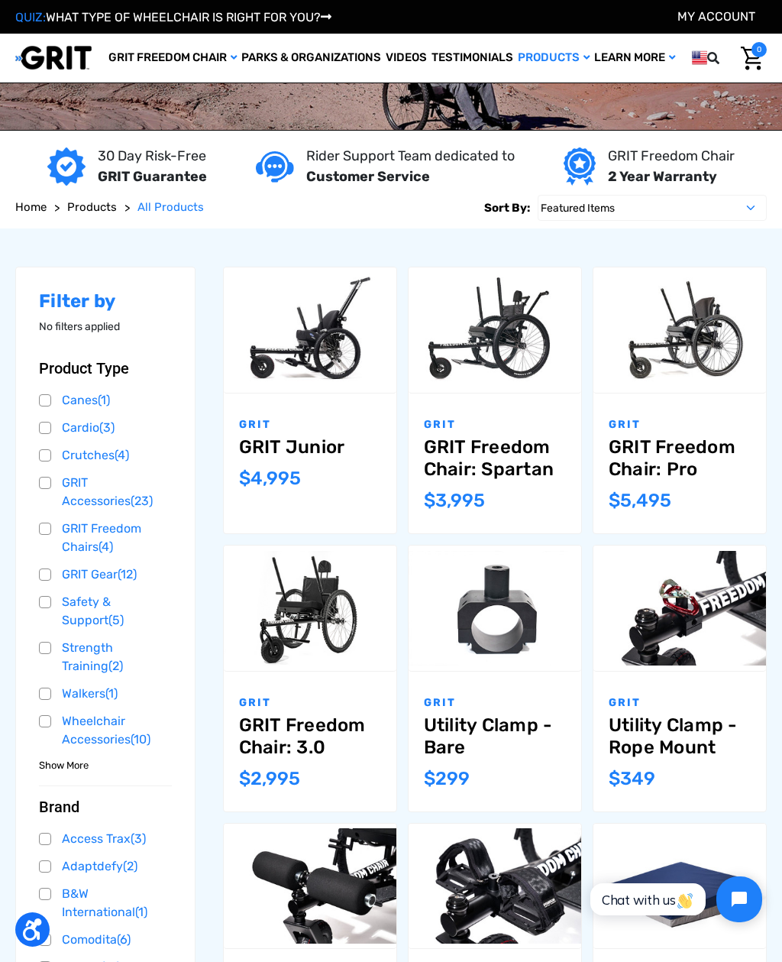
click at [92, 211] on span "Products" at bounding box center [92, 207] width 50 height 14
click at [34, 212] on span "Home" at bounding box center [30, 207] width 31 height 14
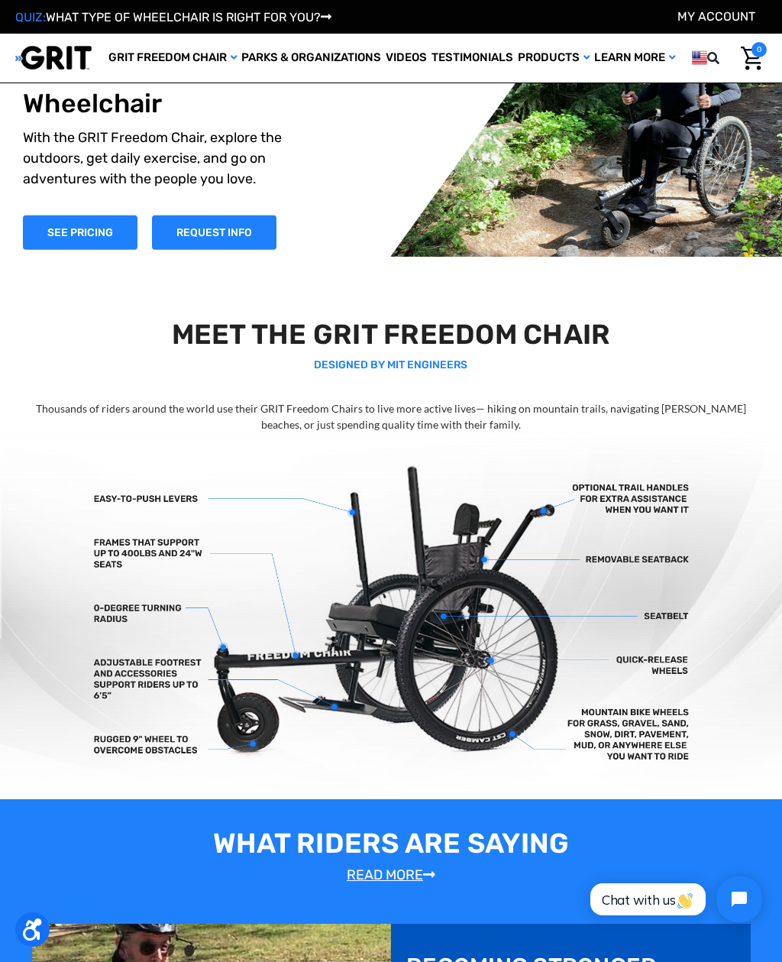
click at [0, 0] on link "By Terrain" at bounding box center [0, 0] width 0 height 0
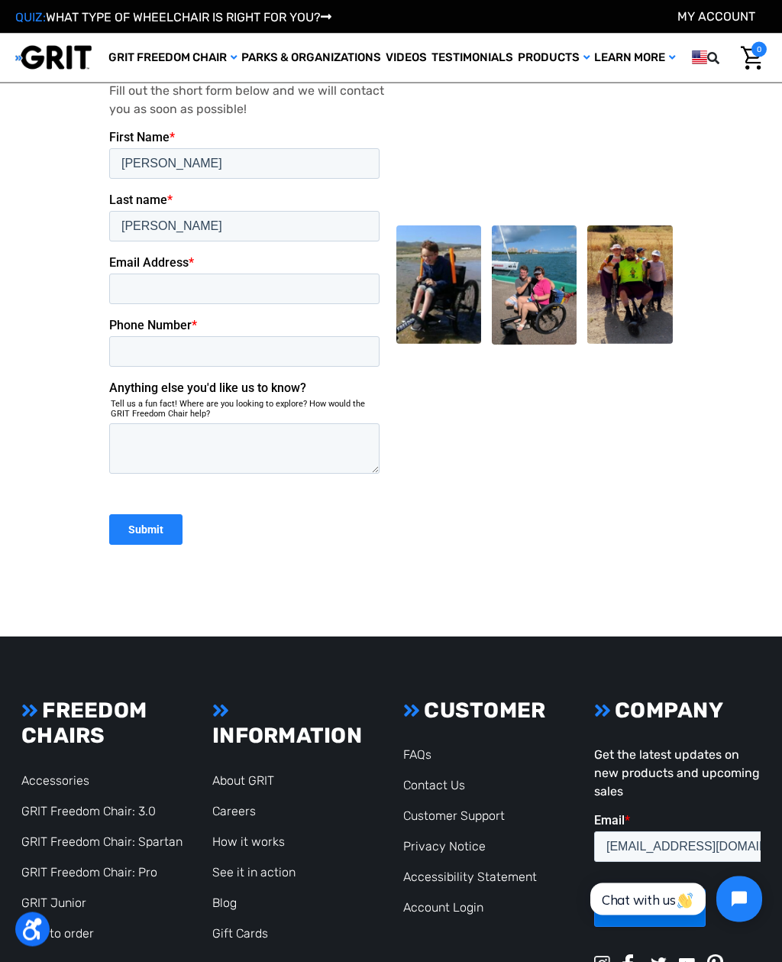
scroll to position [1496, 0]
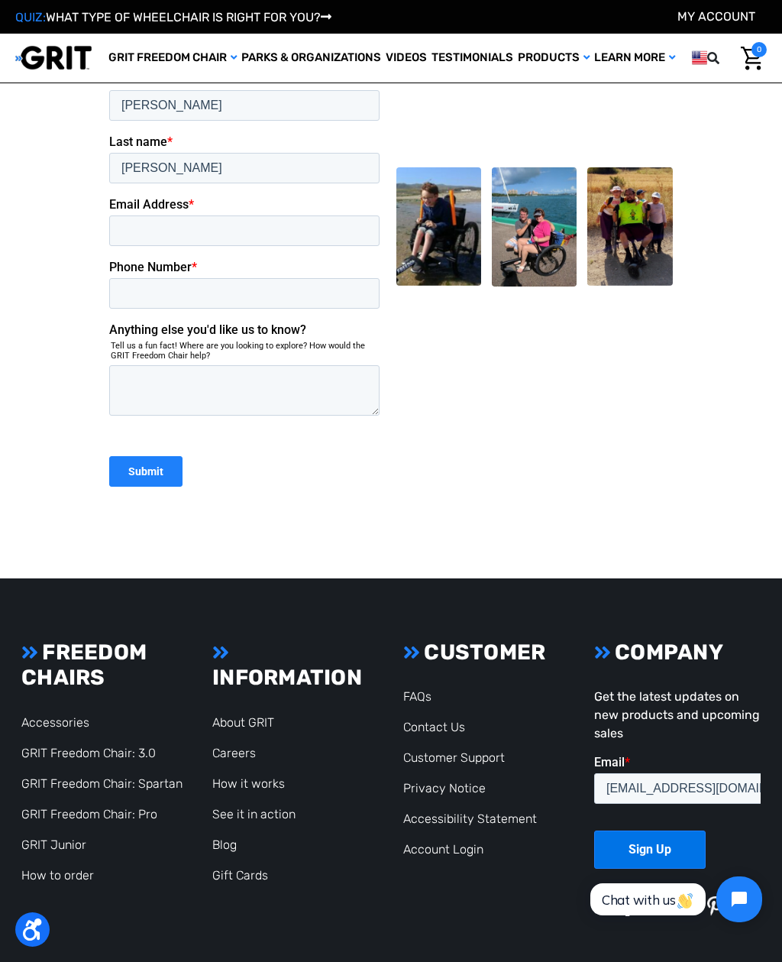
click at [416, 697] on link "FAQs" at bounding box center [417, 696] width 28 height 15
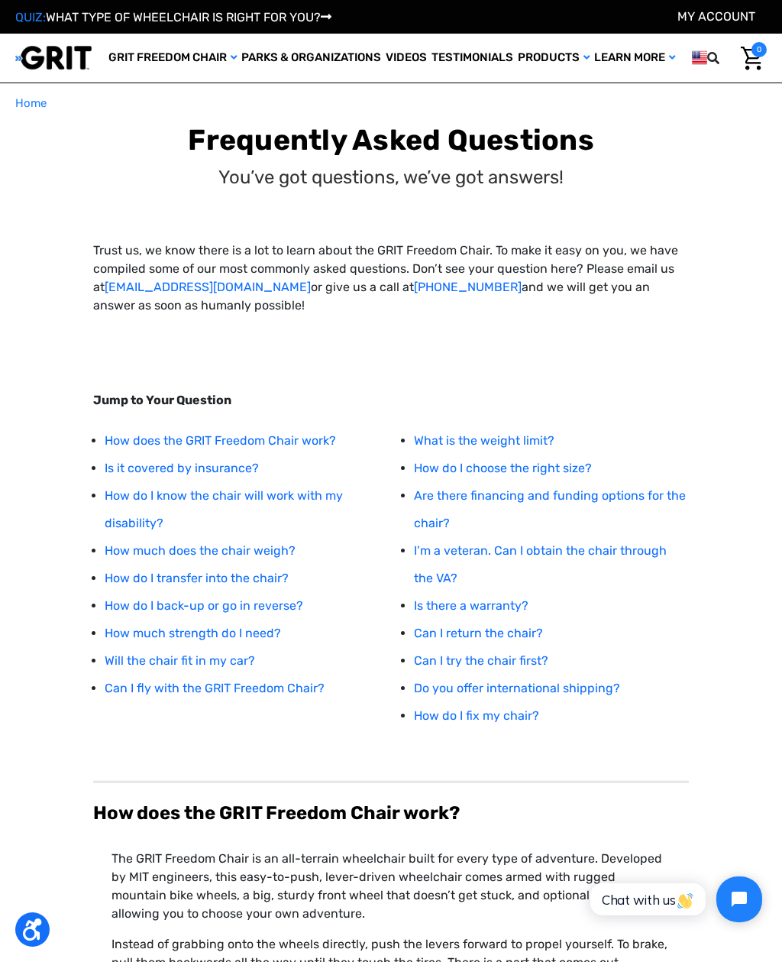
click at [261, 607] on link "How do I back-up or go in reverse?" at bounding box center [204, 605] width 199 height 15
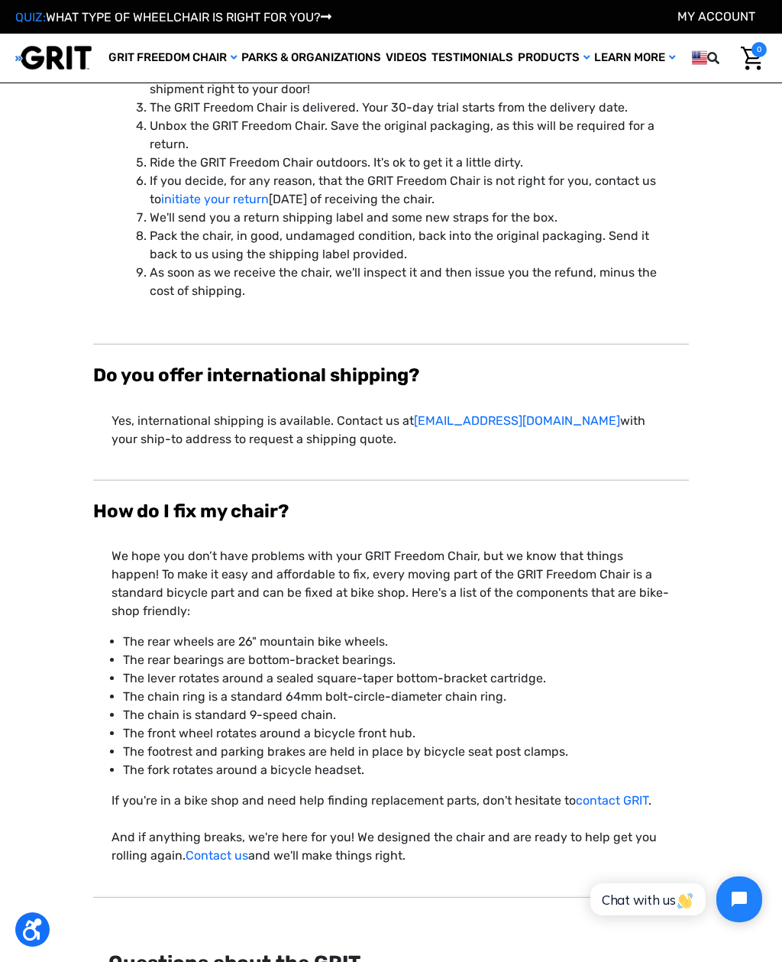
scroll to position [5176, 0]
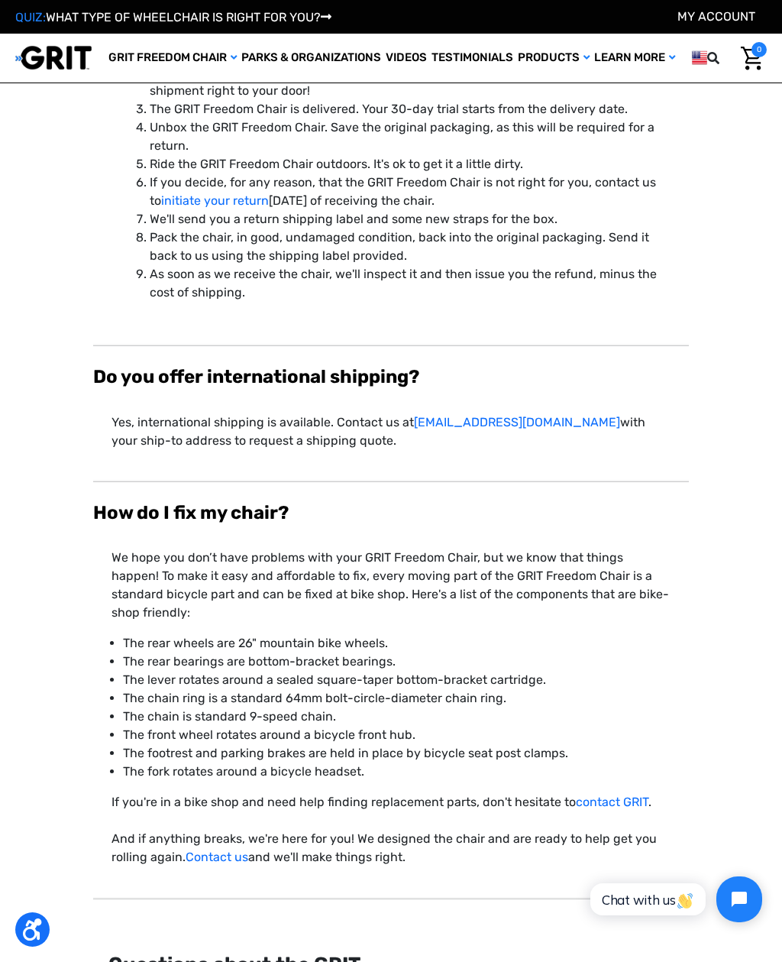
click at [0, 0] on link "Safety & Support" at bounding box center [0, 0] width 0 height 0
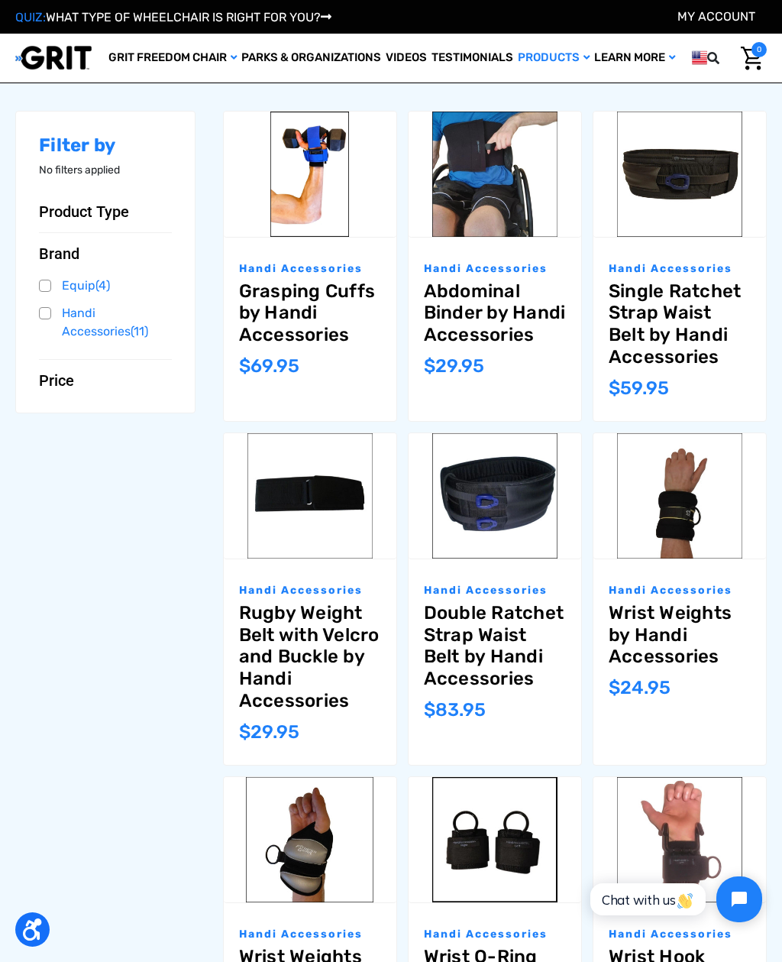
scroll to position [148, 0]
